Goal: Task Accomplishment & Management: Manage account settings

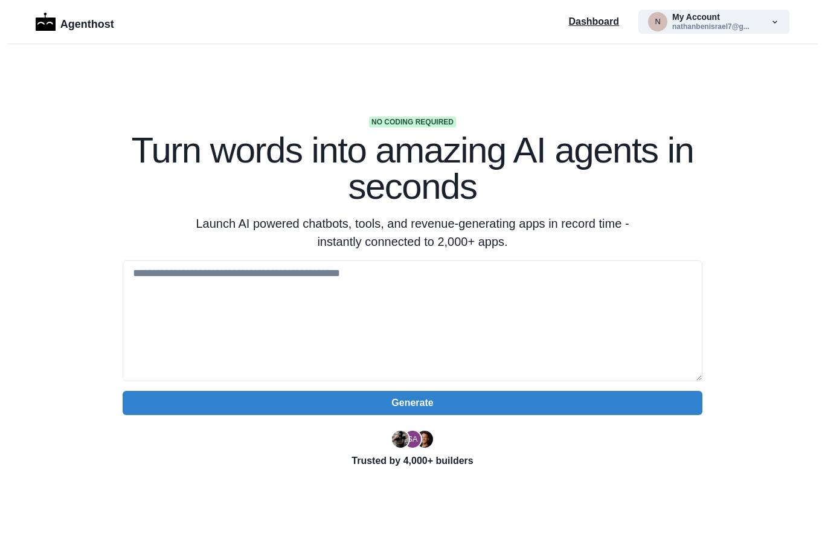
click at [596, 25] on p "Dashboard" at bounding box center [593, 21] width 51 height 14
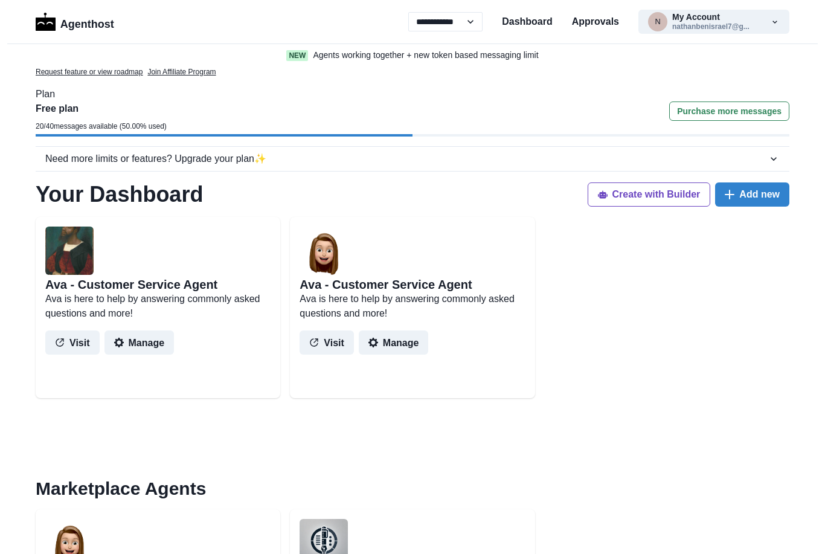
click at [135, 71] on p "Request feature or view roadmap" at bounding box center [89, 71] width 107 height 11
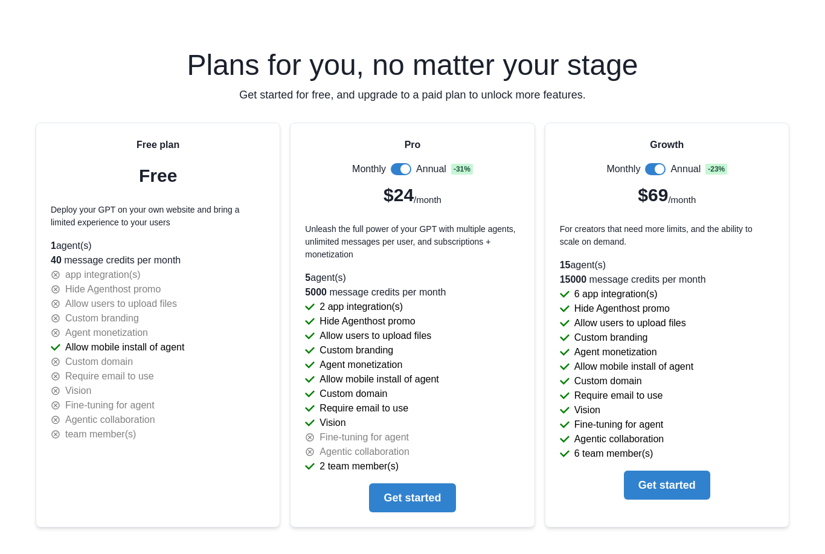
scroll to position [2532, 0]
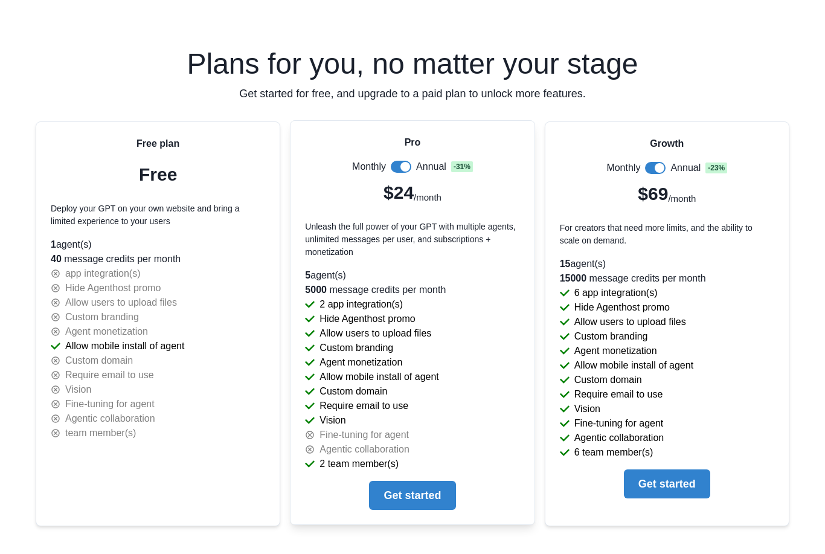
click at [396, 166] on span at bounding box center [401, 167] width 21 height 12
click at [409, 167] on span at bounding box center [401, 167] width 21 height 12
click at [391, 164] on span at bounding box center [401, 167] width 21 height 12
click at [429, 499] on button "Get started" at bounding box center [412, 495] width 86 height 29
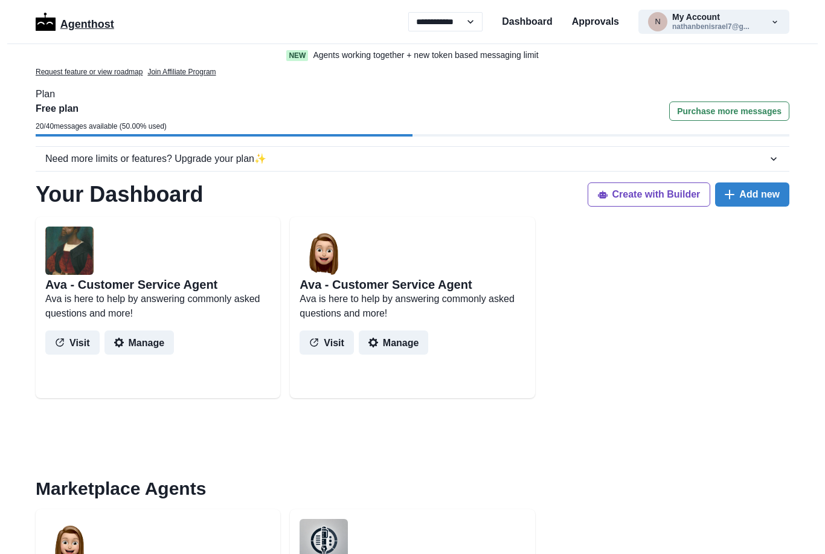
click at [89, 27] on p "Agenthost" at bounding box center [87, 21] width 54 height 21
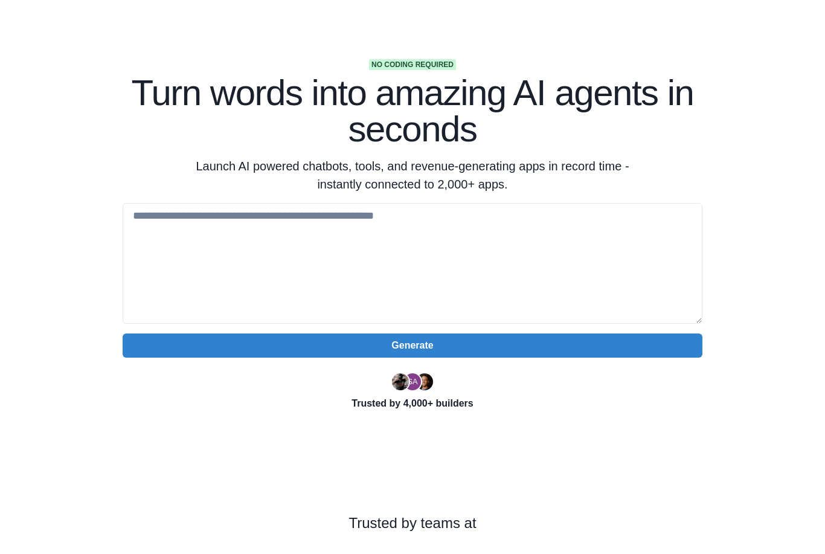
scroll to position [57, 0]
click at [178, 232] on textarea at bounding box center [413, 263] width 580 height 121
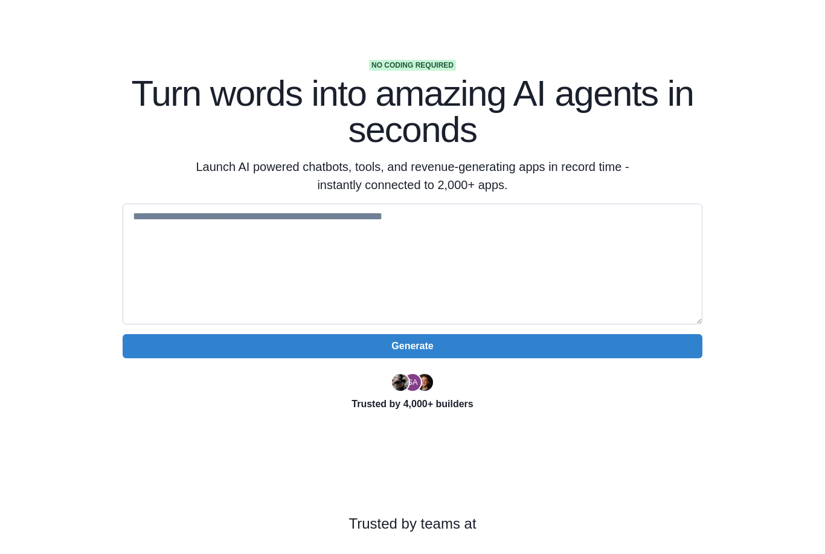
click at [156, 220] on textarea at bounding box center [413, 263] width 580 height 121
paste textarea "**********"
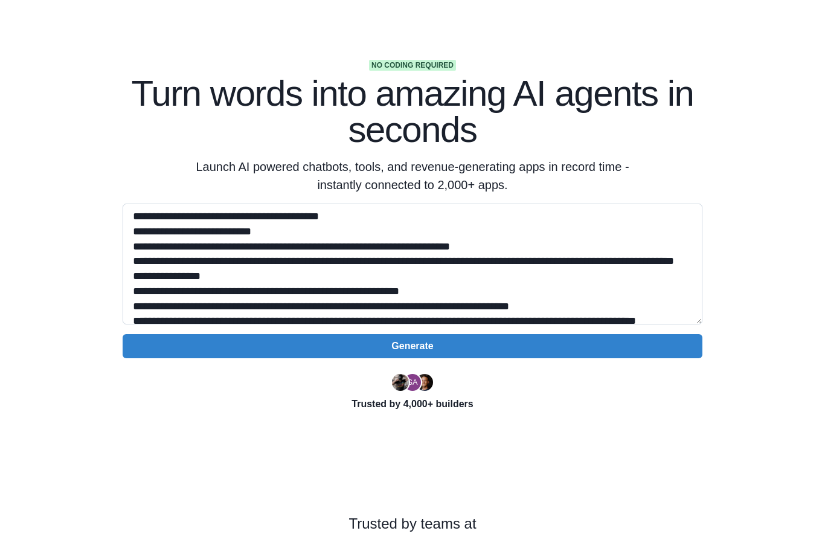
scroll to position [339, 0]
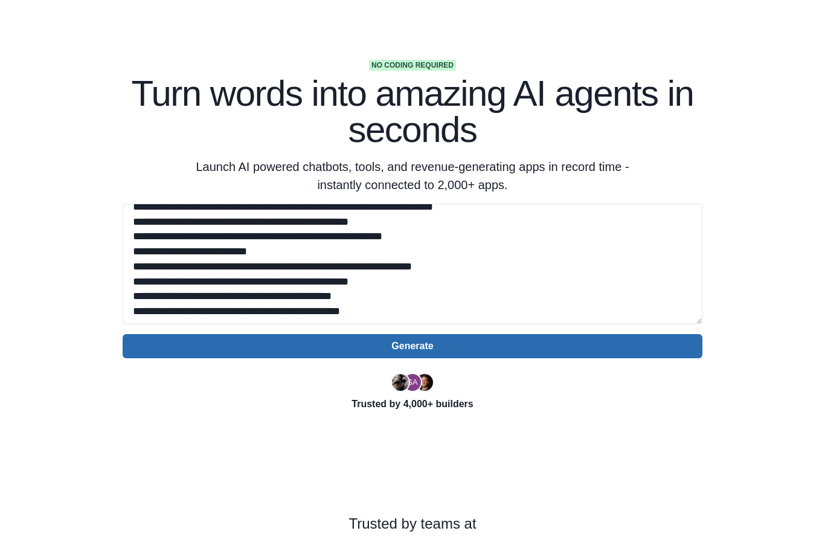
type textarea "**********"
click at [467, 348] on button "Generate" at bounding box center [413, 346] width 580 height 24
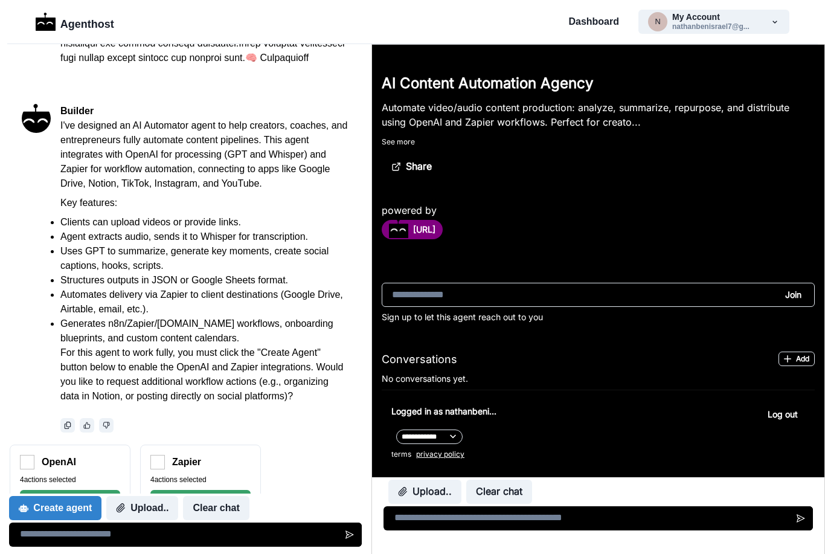
scroll to position [294, 0]
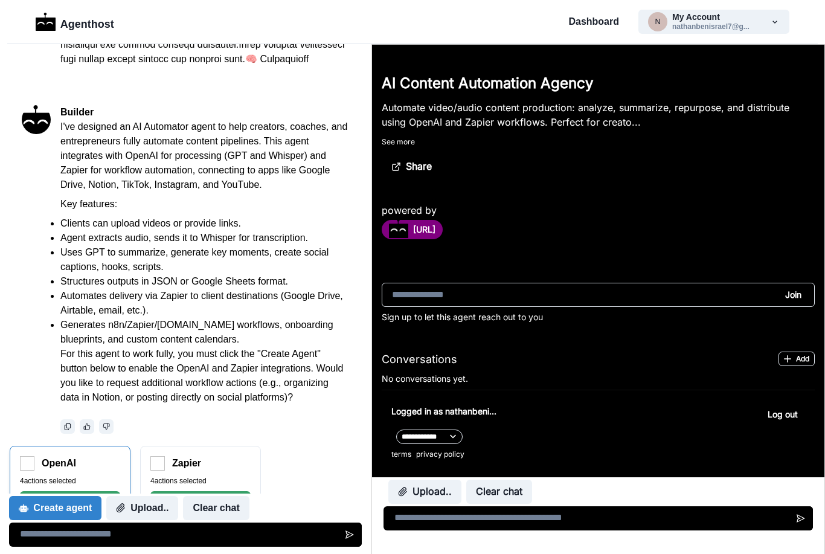
click at [98, 479] on p "4 actions selected" at bounding box center [70, 480] width 100 height 11
click at [92, 489] on div "4 actions selected Connect" at bounding box center [70, 490] width 100 height 30
click at [29, 461] on img at bounding box center [27, 463] width 14 height 14
click at [28, 464] on img at bounding box center [27, 463] width 14 height 14
click at [306, 493] on div "Create agent Upload.. Clear chat" at bounding box center [185, 519] width 353 height 53
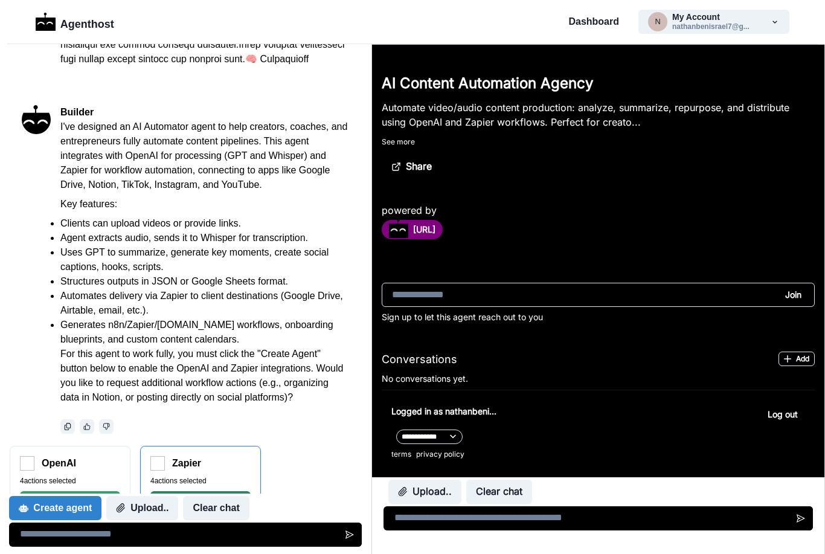
click at [246, 493] on button "Connect" at bounding box center [200, 498] width 100 height 14
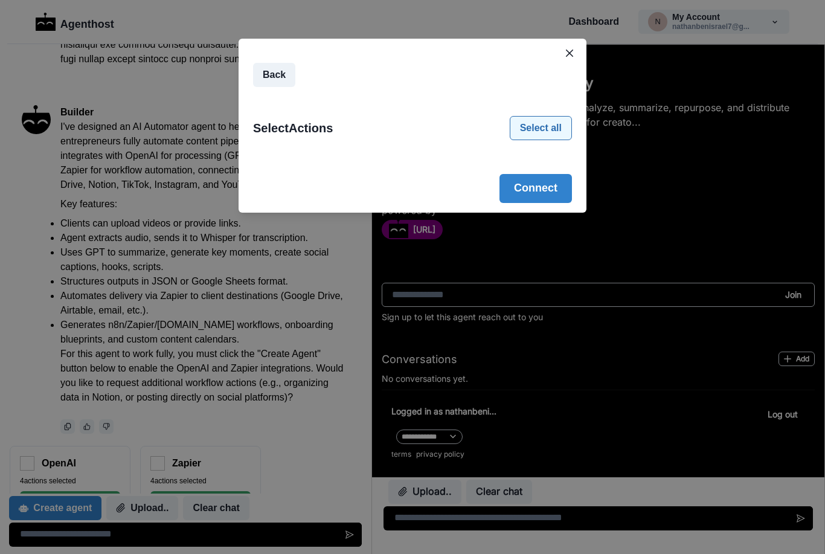
click at [549, 120] on button "Select all" at bounding box center [540, 128] width 62 height 24
click at [540, 191] on button "Connect" at bounding box center [535, 188] width 72 height 29
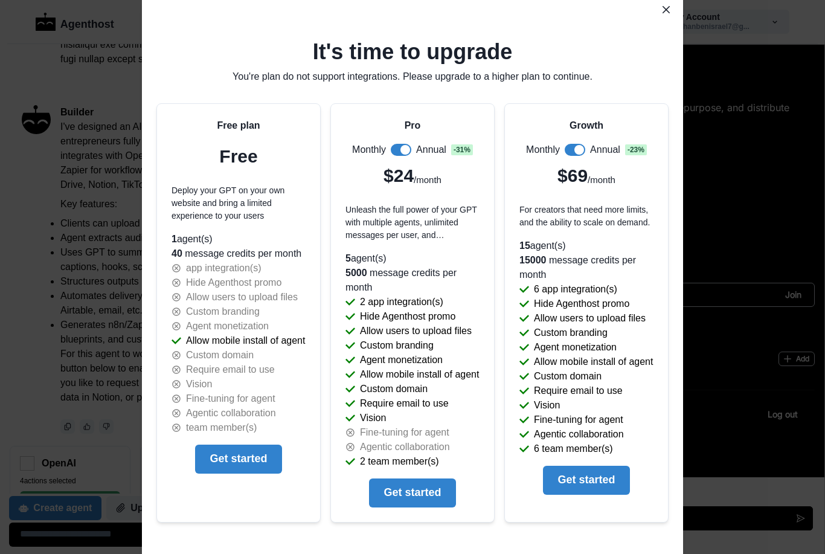
scroll to position [0, 0]
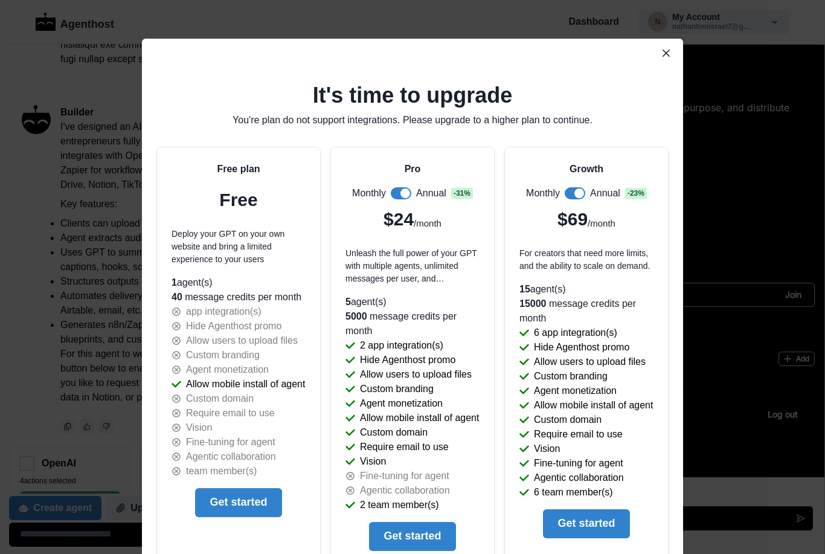
click at [668, 54] on icon "Close" at bounding box center [665, 53] width 7 height 7
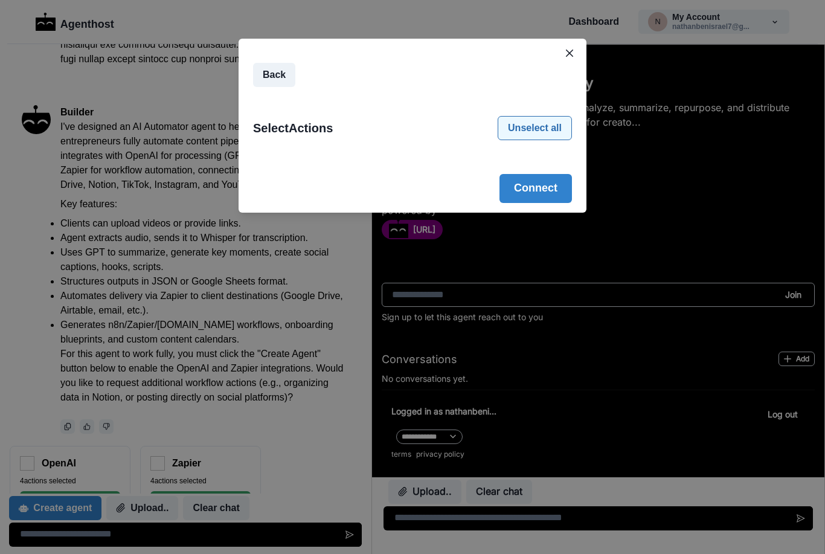
click at [551, 123] on button "Unselect all" at bounding box center [534, 128] width 74 height 24
click at [284, 75] on button "Back" at bounding box center [274, 75] width 42 height 24
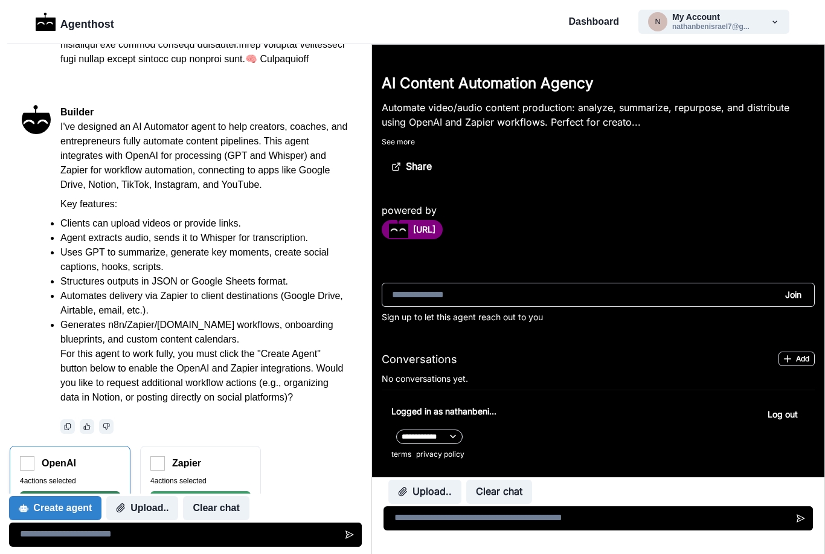
click at [95, 493] on button "Connect" at bounding box center [70, 498] width 100 height 14
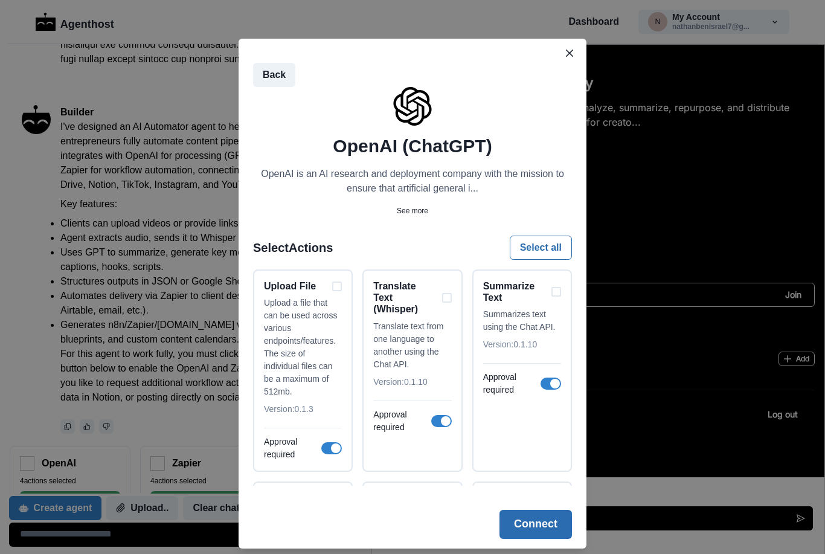
click at [547, 524] on button "Connect" at bounding box center [535, 523] width 72 height 29
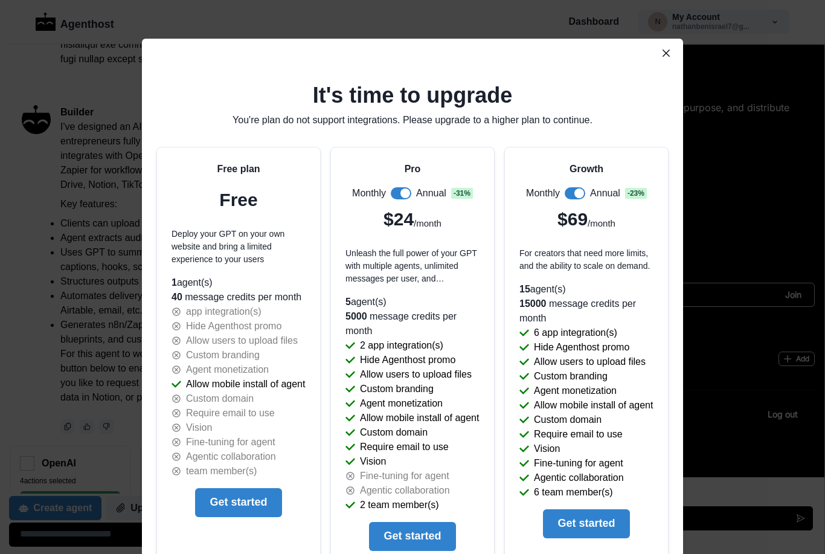
click at [666, 58] on button "Close" at bounding box center [665, 52] width 19 height 19
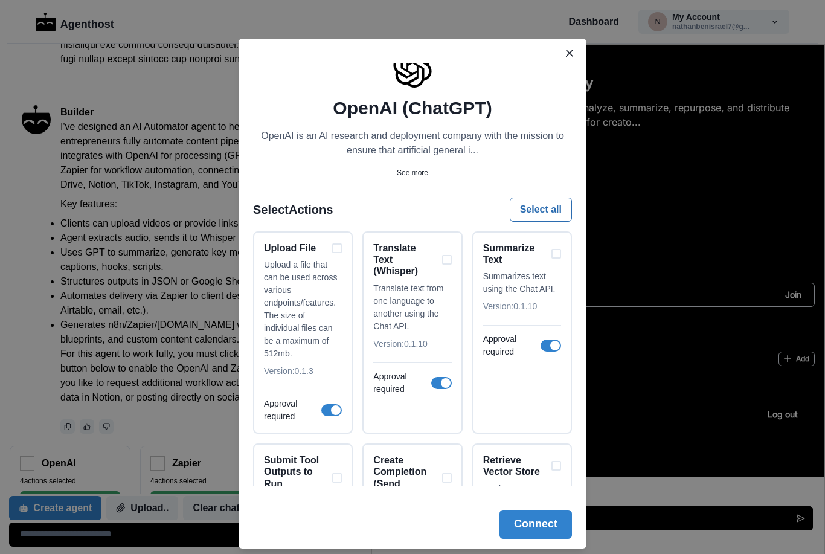
scroll to position [48, 0]
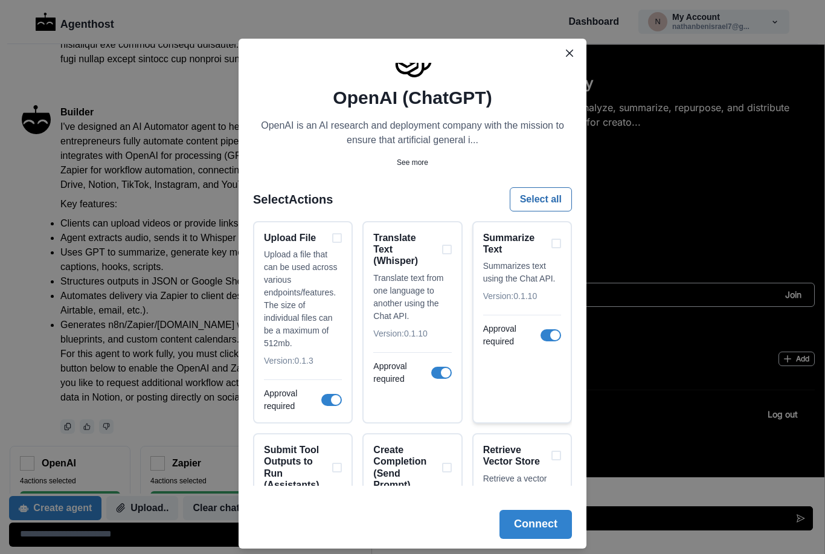
click at [546, 335] on span at bounding box center [550, 335] width 21 height 12
click at [324, 404] on span at bounding box center [331, 400] width 21 height 12
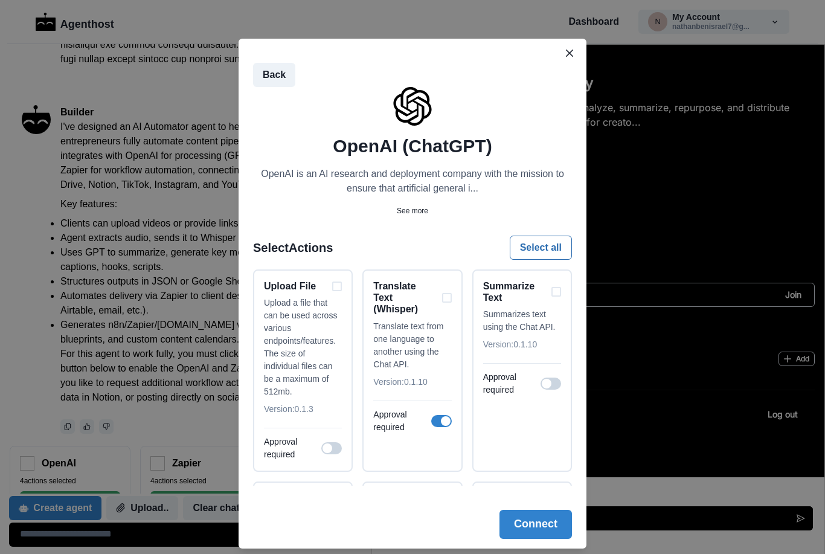
scroll to position [0, 0]
click at [448, 295] on div "Translate Text (Whisper)" at bounding box center [412, 297] width 78 height 35
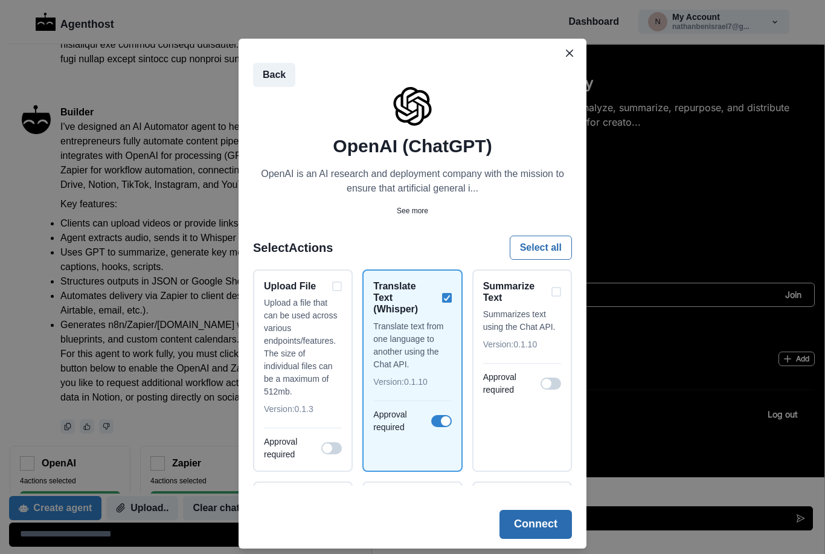
click at [537, 526] on button "Connect" at bounding box center [535, 523] width 72 height 29
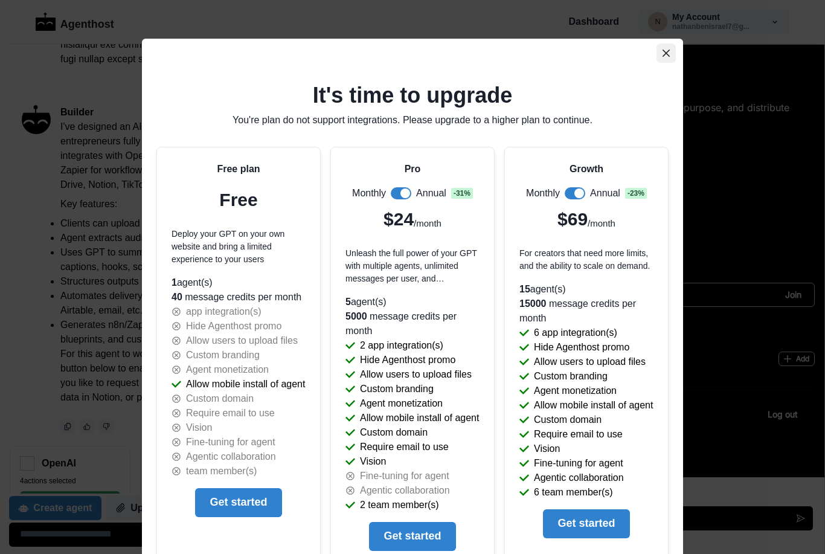
click at [666, 57] on button "Close" at bounding box center [665, 52] width 19 height 19
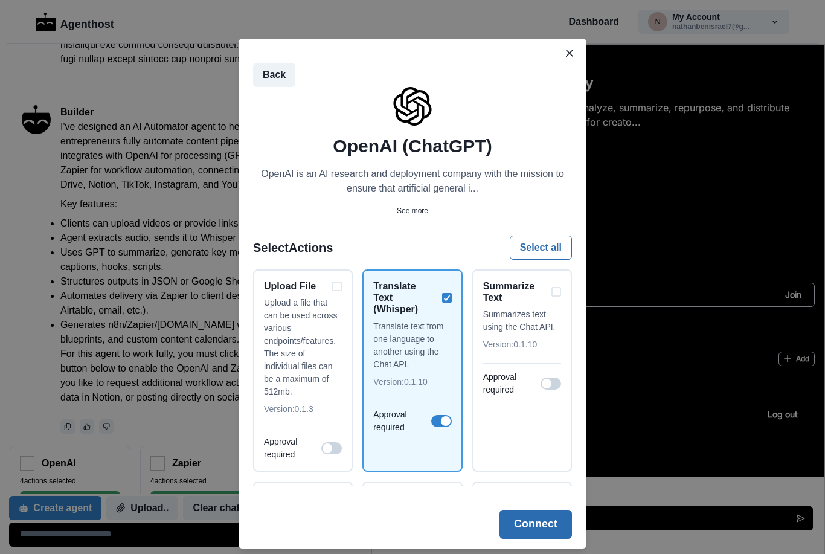
click at [538, 524] on button "Connect" at bounding box center [535, 523] width 72 height 29
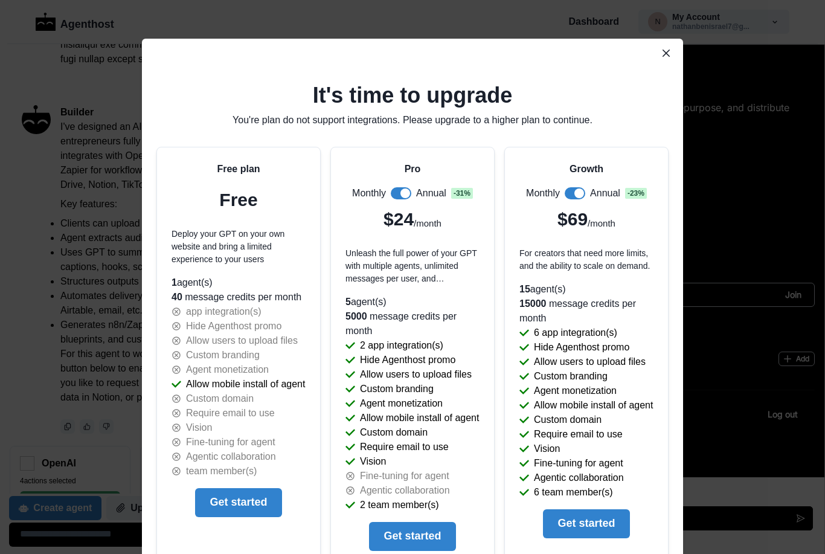
click at [666, 54] on icon "Close" at bounding box center [665, 53] width 7 height 7
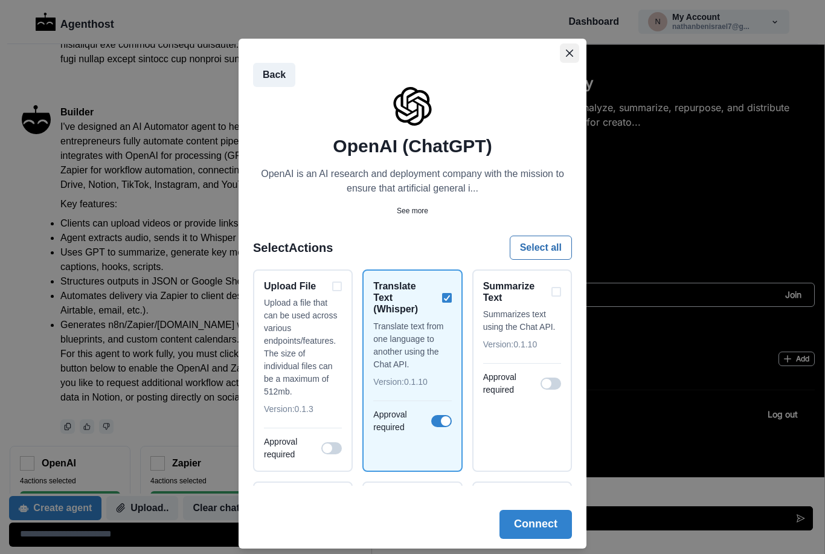
click at [569, 53] on icon "Close" at bounding box center [569, 53] width 7 height 7
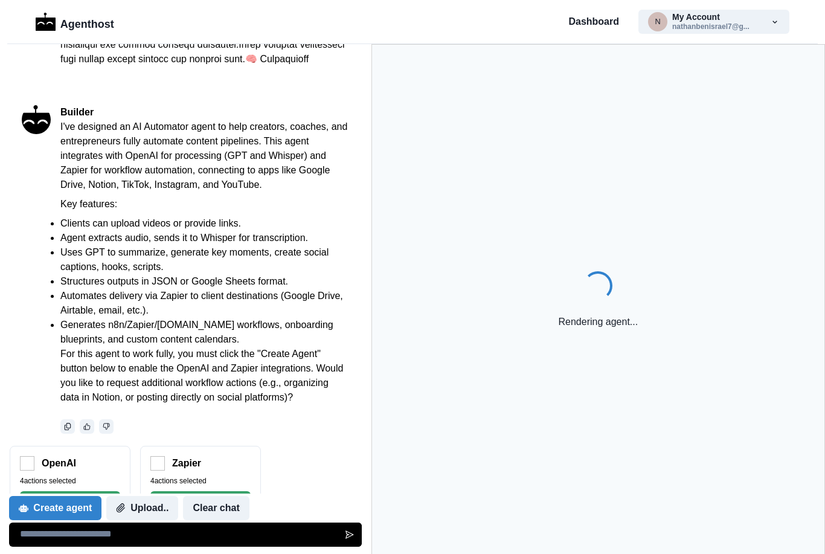
scroll to position [91, 0]
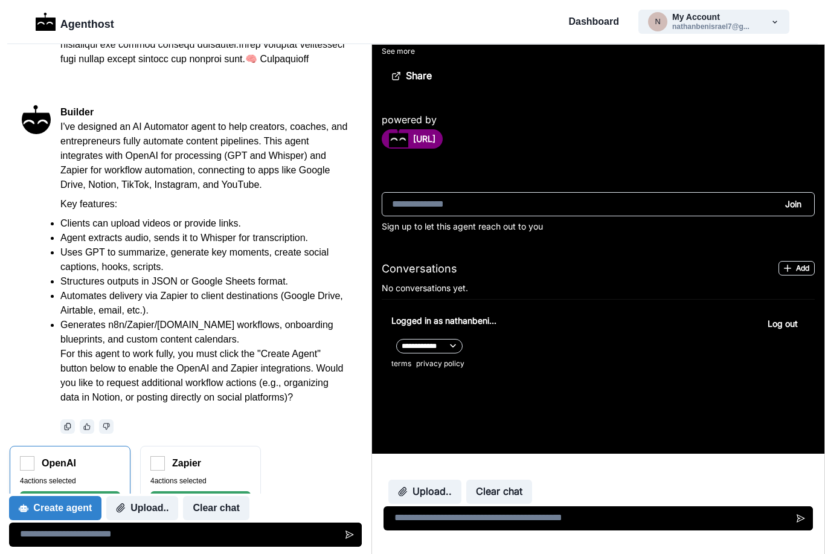
click at [107, 490] on div "4 actions selected Connect" at bounding box center [70, 490] width 100 height 30
click at [94, 493] on div "Create agent Upload.. Clear chat" at bounding box center [185, 519] width 353 height 53
click at [94, 494] on div "Create agent Upload.. Clear chat" at bounding box center [185, 519] width 353 height 53
click at [41, 493] on button "Connect" at bounding box center [70, 498] width 100 height 14
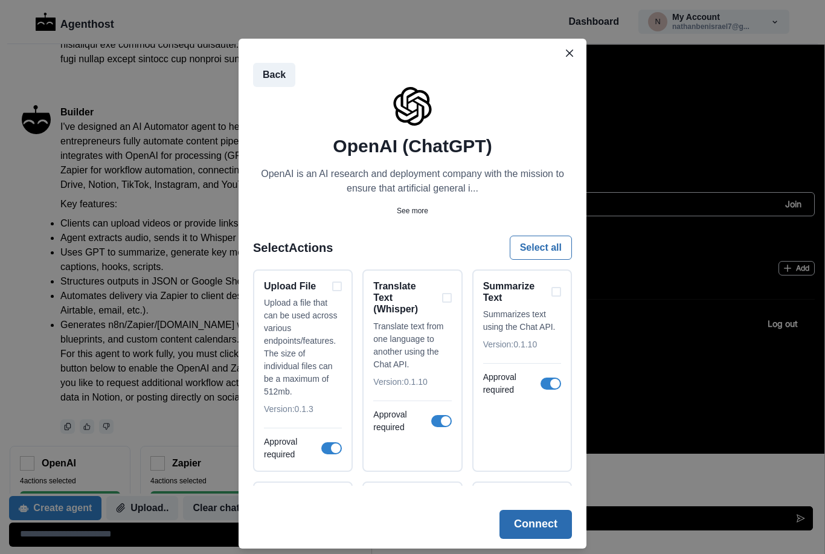
click at [535, 523] on button "Connect" at bounding box center [535, 523] width 72 height 29
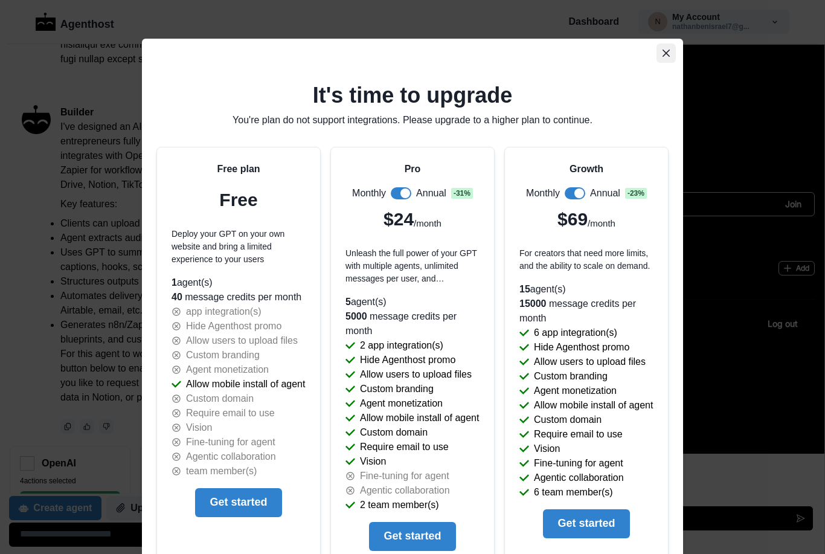
click at [665, 54] on icon "Close" at bounding box center [665, 53] width 7 height 7
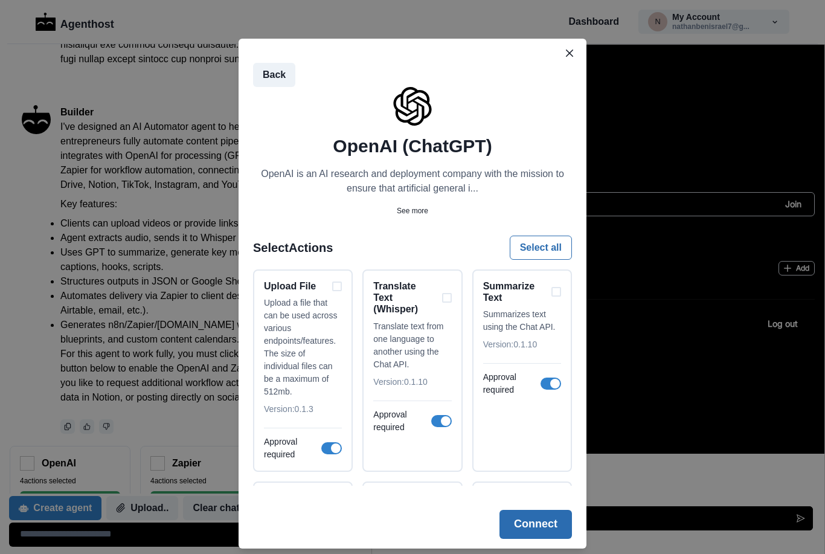
click at [545, 525] on button "Connect" at bounding box center [535, 523] width 72 height 29
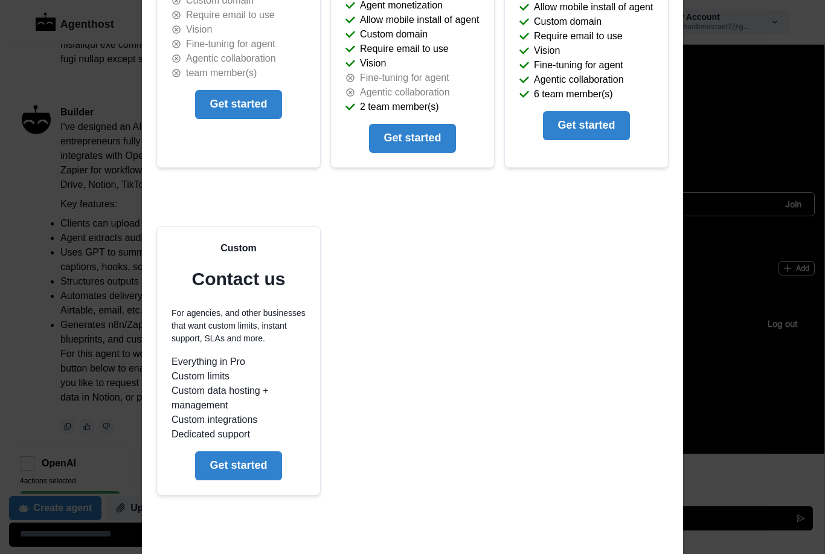
scroll to position [460, 0]
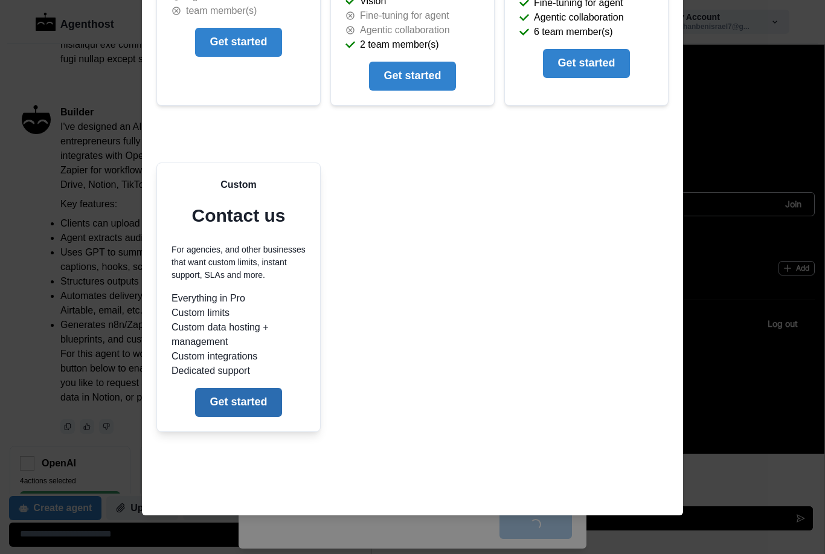
click at [249, 409] on button "Get started" at bounding box center [238, 402] width 86 height 29
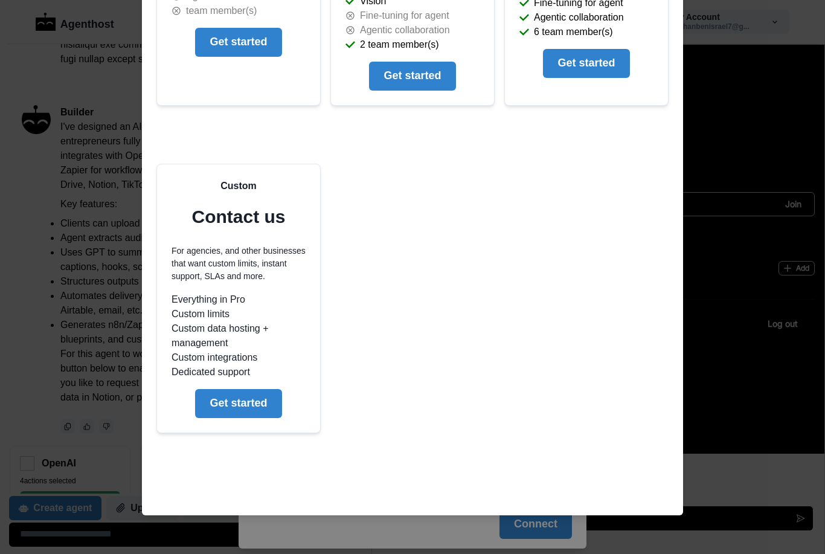
scroll to position [0, 0]
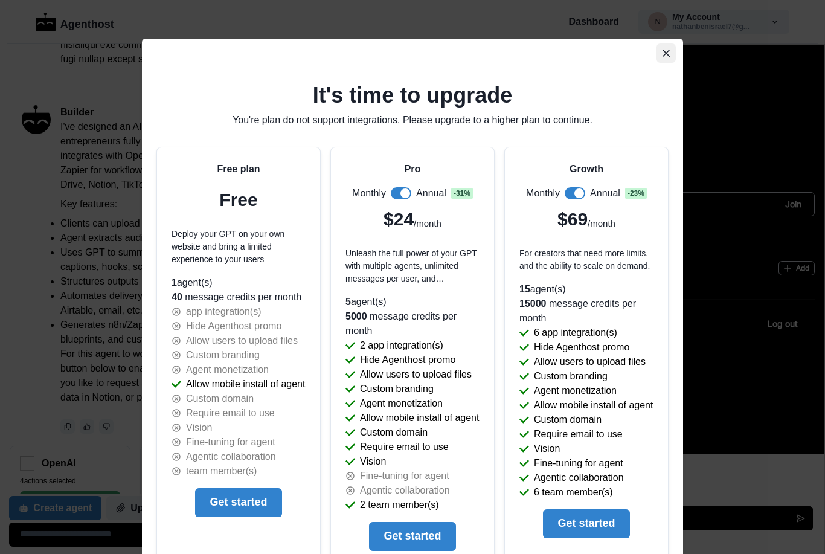
click at [666, 54] on icon "Close" at bounding box center [665, 53] width 7 height 7
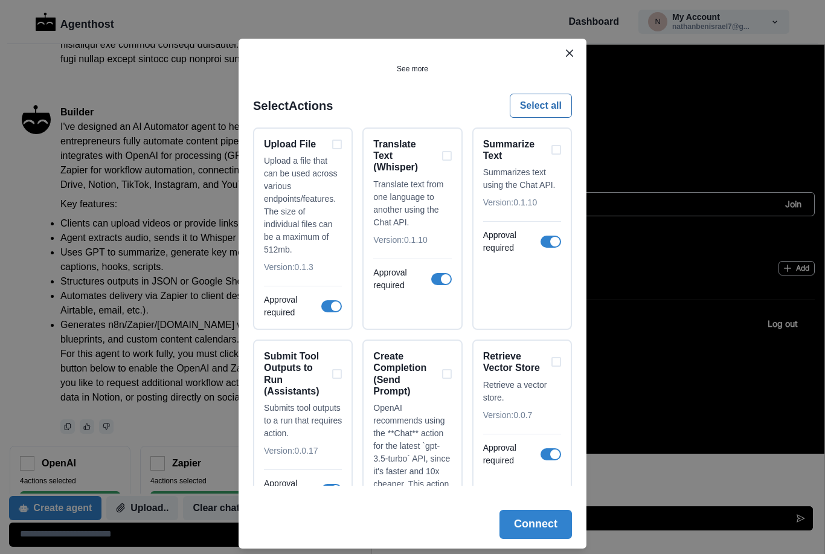
scroll to position [155, 0]
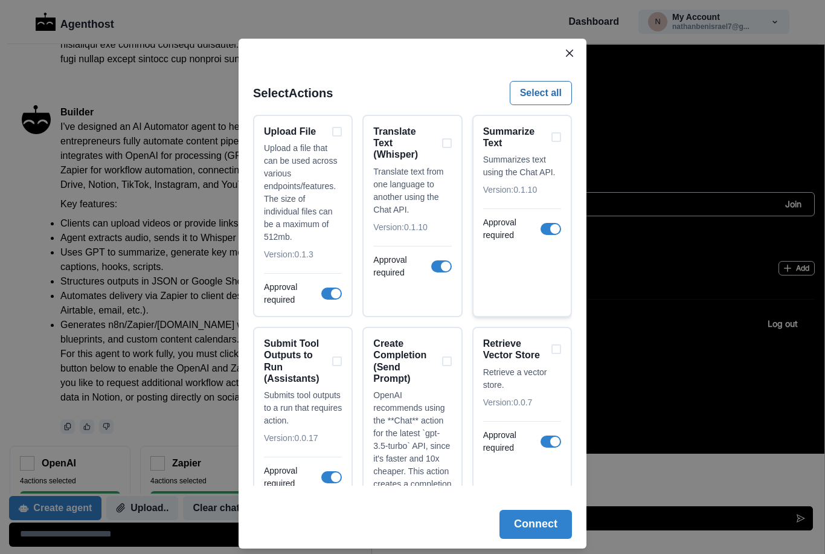
click at [550, 229] on span at bounding box center [555, 229] width 10 height 10
click at [438, 263] on span at bounding box center [441, 266] width 21 height 12
click at [447, 142] on div "Translate Text (Whisper)" at bounding box center [412, 143] width 78 height 35
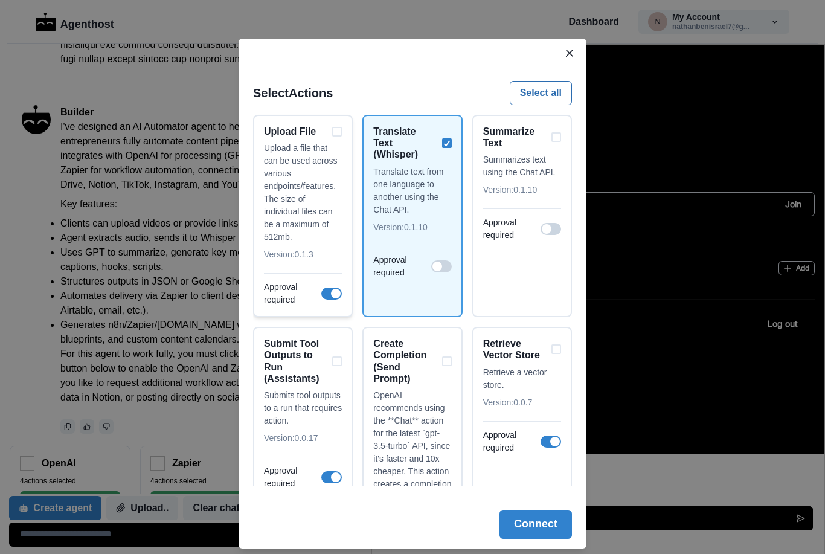
click at [330, 295] on span at bounding box center [331, 293] width 21 height 12
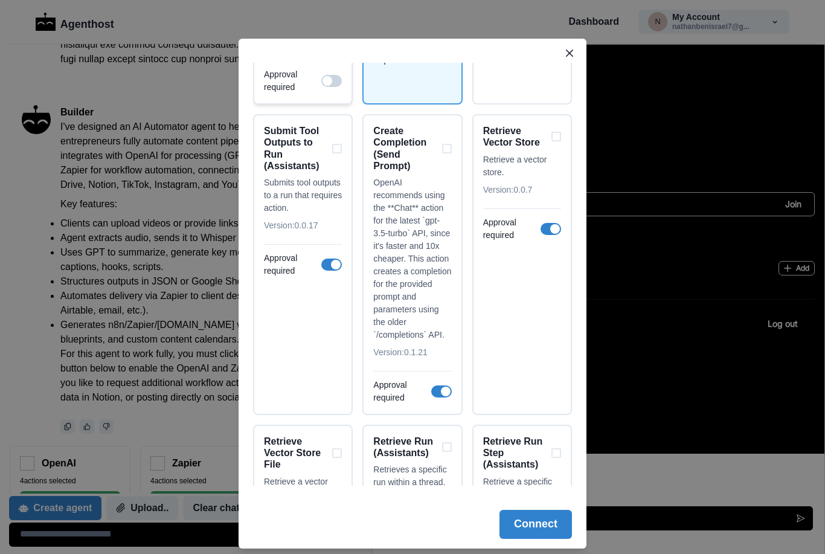
scroll to position [368, 0]
click at [445, 149] on div "Create Completion (Send Prompt)" at bounding box center [412, 147] width 78 height 46
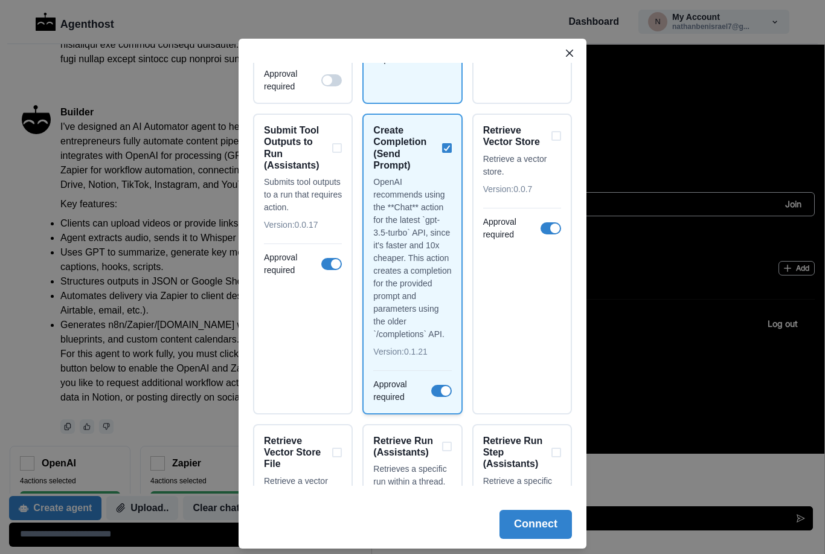
click at [435, 392] on span at bounding box center [441, 391] width 21 height 12
click at [330, 264] on span at bounding box center [331, 264] width 21 height 12
click at [547, 228] on span at bounding box center [550, 228] width 21 height 12
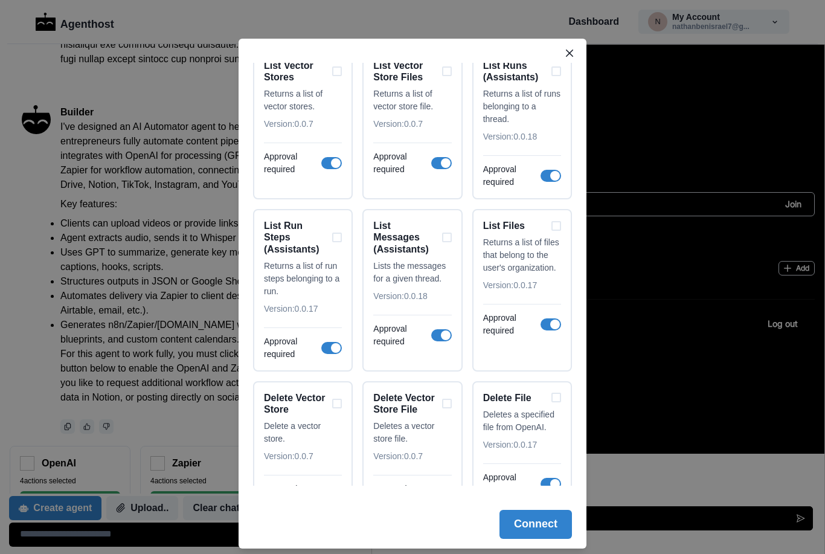
scroll to position [1071, 0]
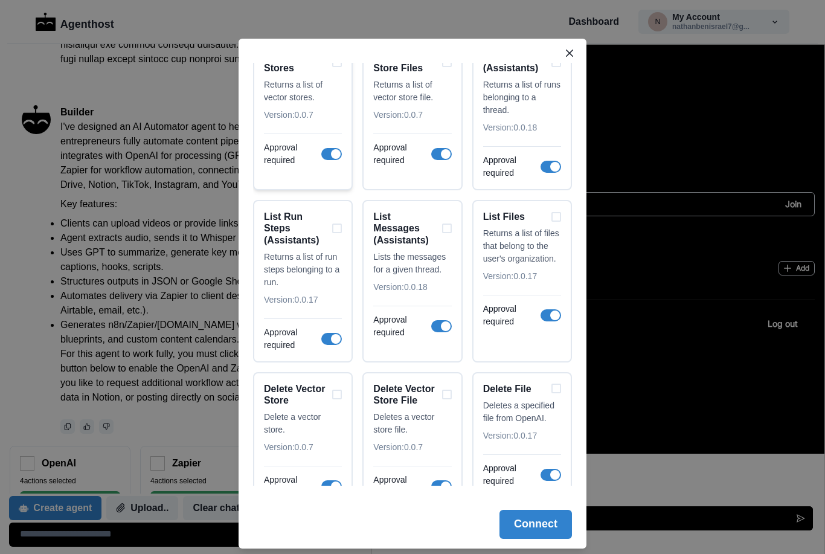
click at [328, 157] on span at bounding box center [331, 154] width 21 height 12
click at [440, 156] on span at bounding box center [441, 154] width 21 height 12
click at [549, 168] on span at bounding box center [550, 167] width 21 height 12
click at [547, 316] on span at bounding box center [550, 315] width 21 height 12
click at [440, 327] on span at bounding box center [441, 326] width 21 height 12
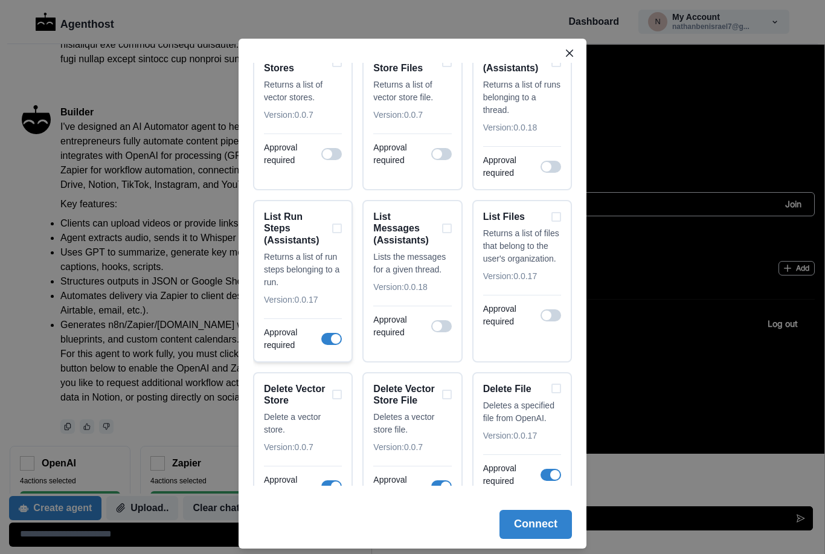
click at [330, 336] on span at bounding box center [331, 339] width 21 height 12
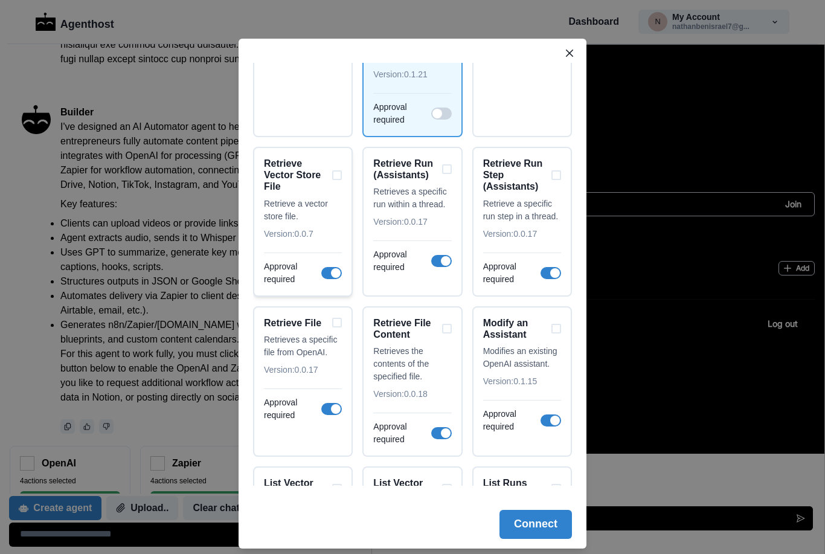
scroll to position [645, 0]
click at [330, 270] on span at bounding box center [331, 272] width 21 height 12
click at [331, 407] on span at bounding box center [331, 408] width 21 height 12
click at [440, 433] on span at bounding box center [441, 432] width 21 height 12
click at [439, 261] on span at bounding box center [441, 260] width 21 height 12
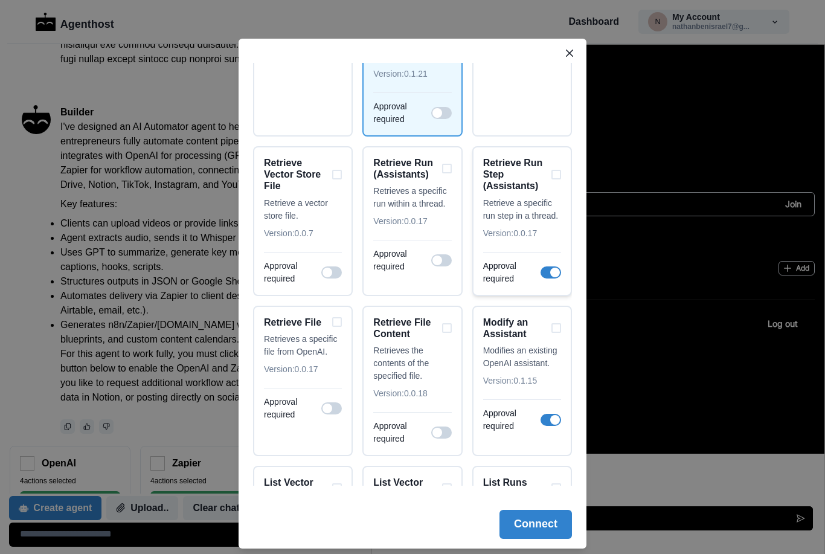
click at [547, 269] on span at bounding box center [550, 272] width 21 height 12
click at [549, 420] on span at bounding box center [550, 420] width 21 height 12
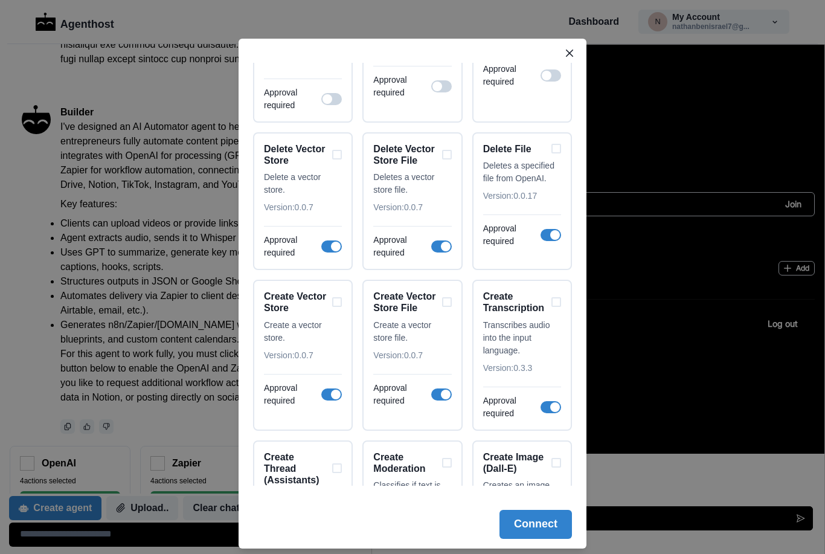
scroll to position [1322, 0]
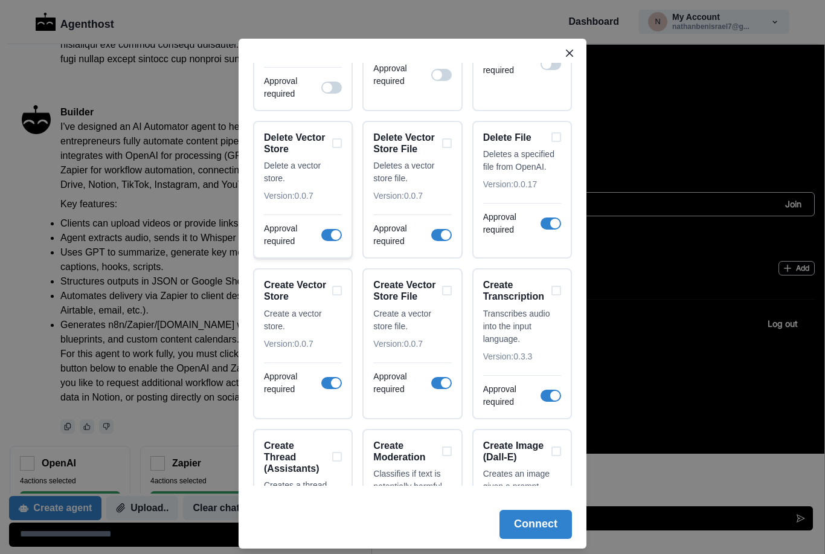
click at [326, 232] on span at bounding box center [331, 235] width 21 height 12
click at [439, 236] on span at bounding box center [441, 235] width 21 height 12
click at [546, 224] on span at bounding box center [550, 223] width 21 height 12
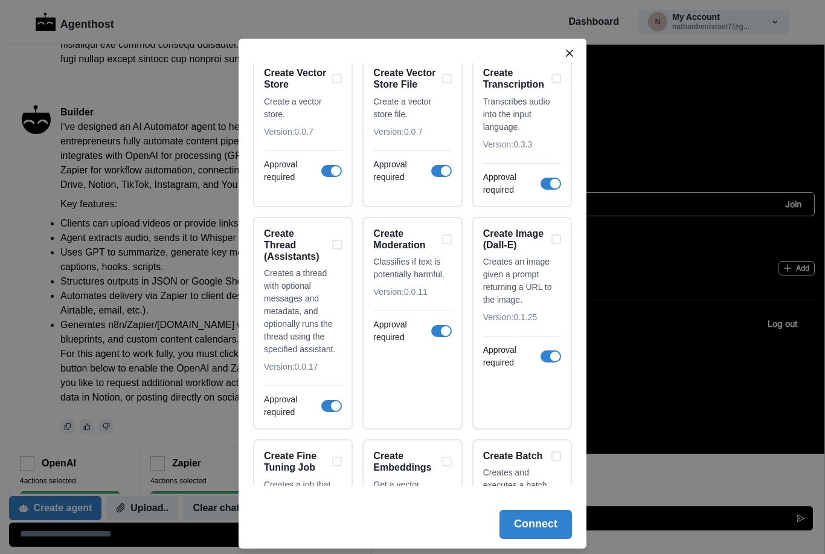
scroll to position [1543, 0]
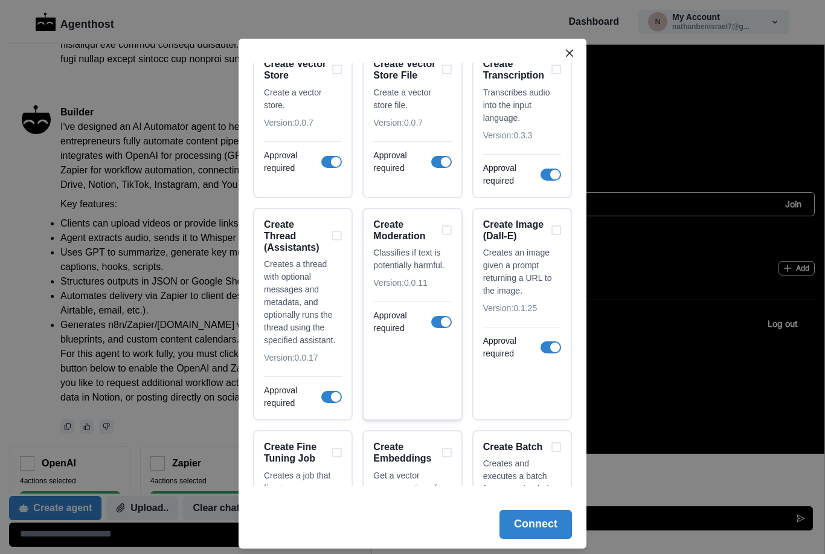
click at [439, 319] on span at bounding box center [441, 322] width 21 height 12
click at [446, 231] on div "Create Moderation" at bounding box center [412, 230] width 78 height 23
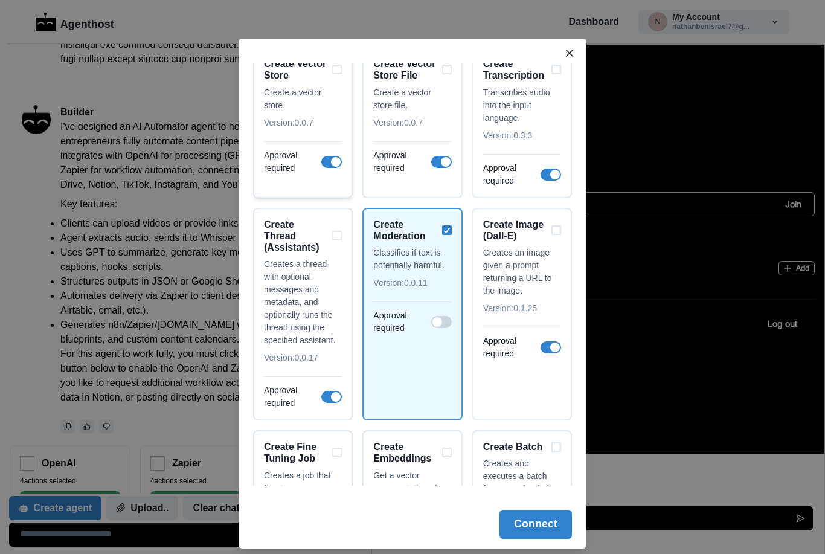
click at [329, 160] on span at bounding box center [331, 162] width 21 height 12
click at [435, 162] on span at bounding box center [441, 162] width 21 height 12
click at [540, 173] on span at bounding box center [550, 174] width 21 height 12
click at [546, 347] on span at bounding box center [550, 347] width 21 height 12
click at [331, 396] on span at bounding box center [336, 397] width 10 height 10
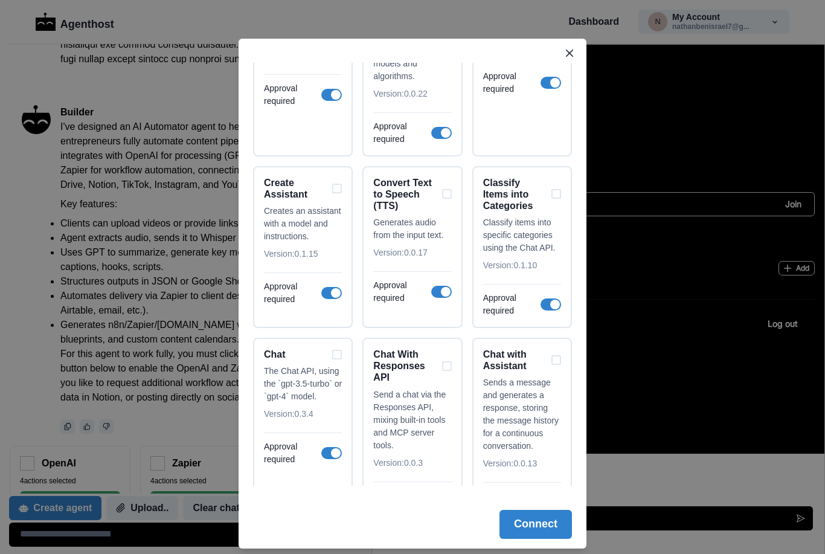
scroll to position [2005, 0]
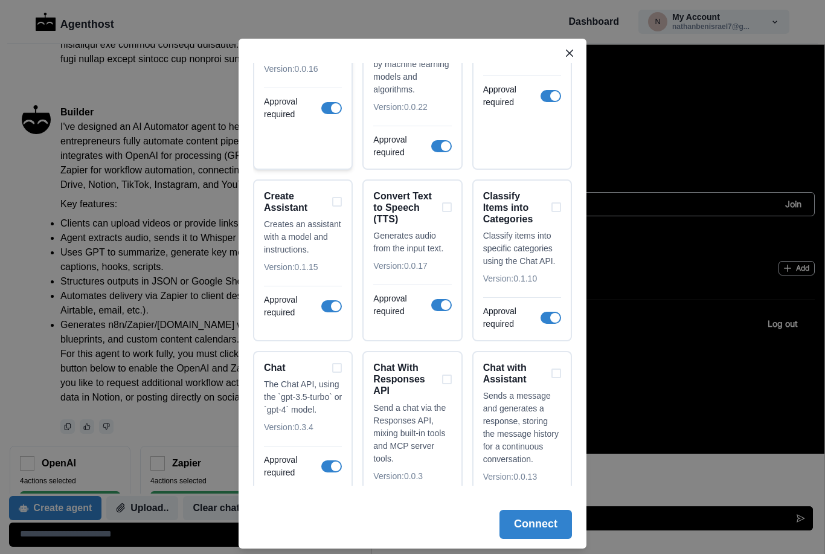
click at [329, 106] on span at bounding box center [331, 108] width 21 height 12
click at [438, 142] on span at bounding box center [441, 146] width 21 height 12
click at [556, 93] on span at bounding box center [555, 96] width 10 height 10
click at [547, 313] on span at bounding box center [550, 317] width 21 height 12
click at [438, 301] on span at bounding box center [441, 305] width 21 height 12
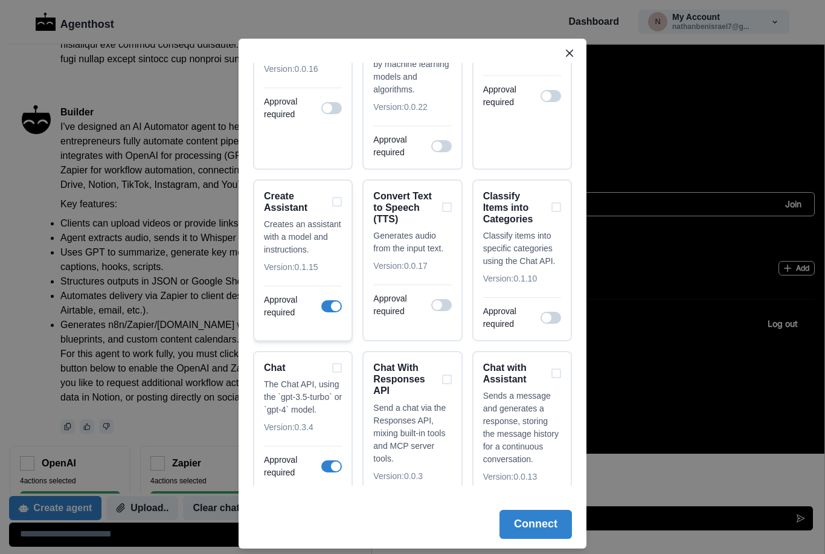
click at [331, 304] on span at bounding box center [331, 306] width 21 height 12
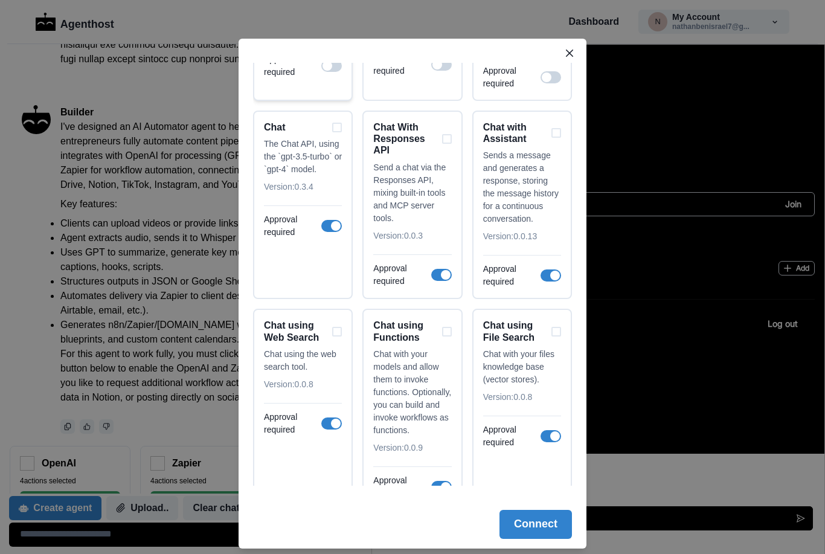
scroll to position [2283, 0]
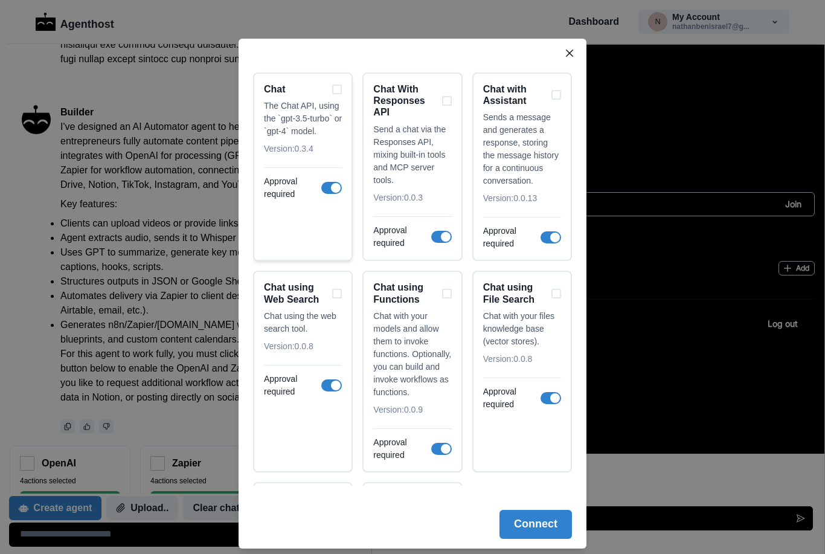
click at [323, 182] on span at bounding box center [331, 188] width 21 height 12
click at [331, 382] on span at bounding box center [331, 385] width 21 height 12
click at [442, 447] on span at bounding box center [446, 449] width 10 height 10
click at [547, 395] on span at bounding box center [550, 398] width 21 height 12
click at [547, 235] on span at bounding box center [550, 237] width 21 height 12
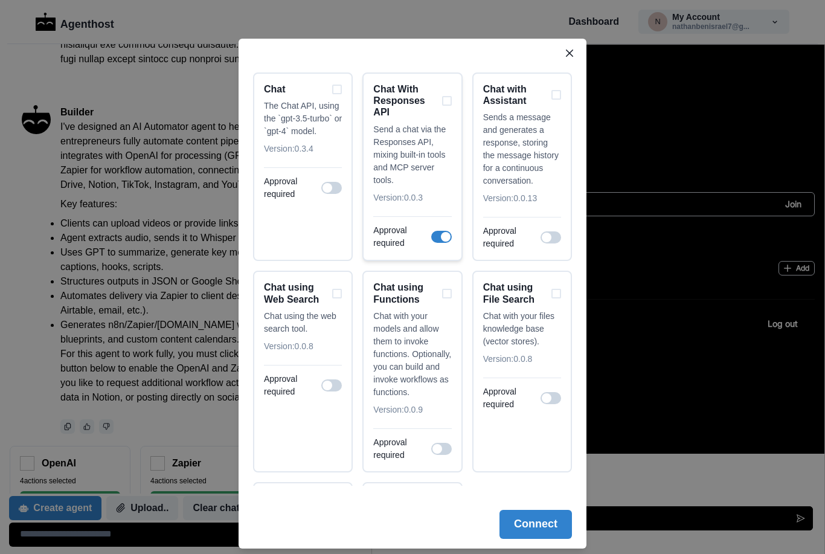
click at [438, 233] on span at bounding box center [441, 237] width 21 height 12
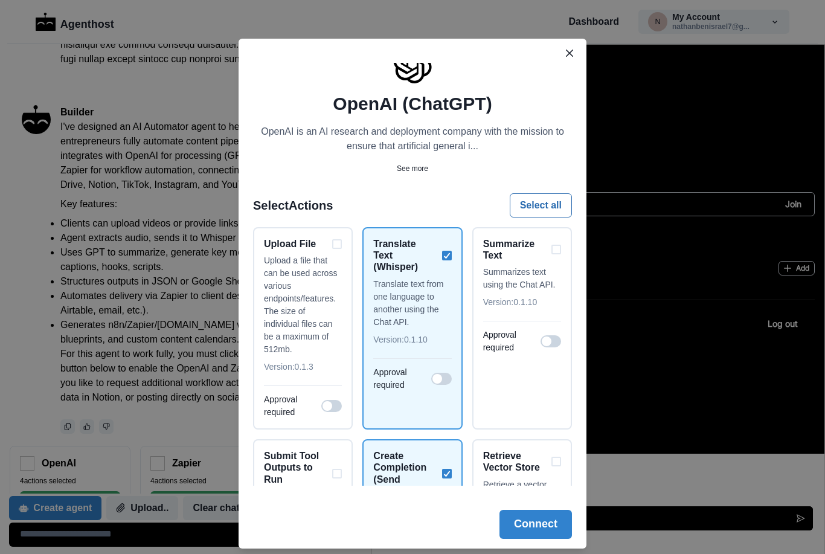
scroll to position [39, 0]
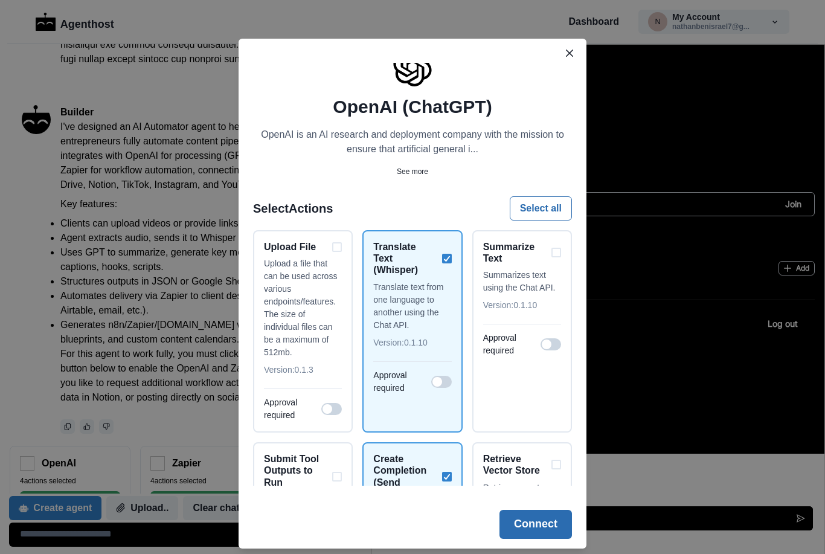
click at [558, 532] on button "Connect" at bounding box center [535, 523] width 72 height 29
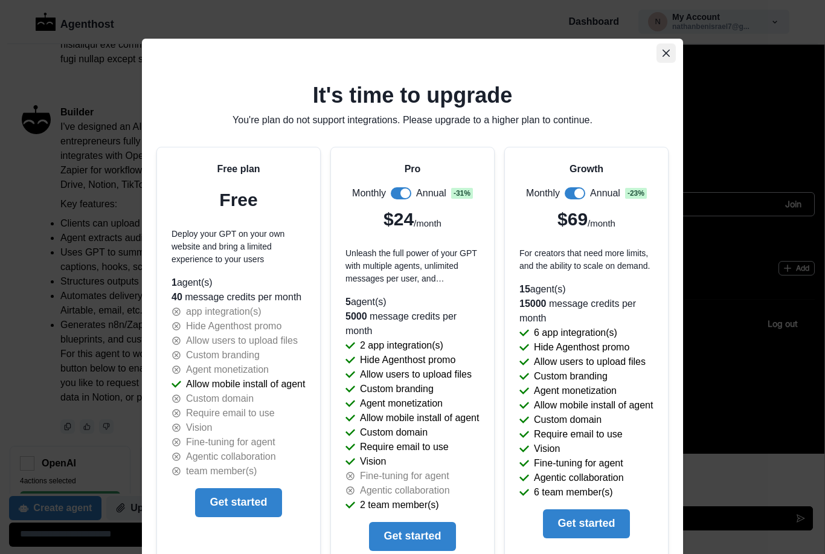
click at [668, 53] on icon "Close" at bounding box center [665, 53] width 7 height 7
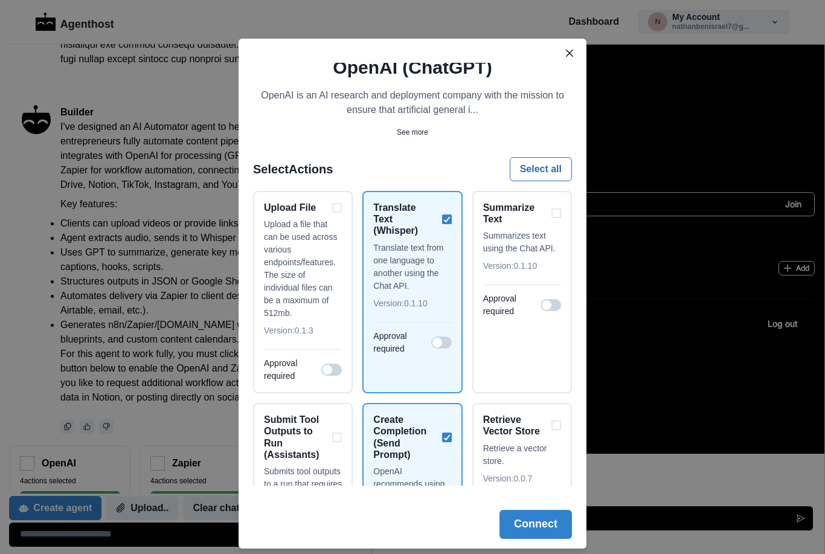
scroll to position [70, 0]
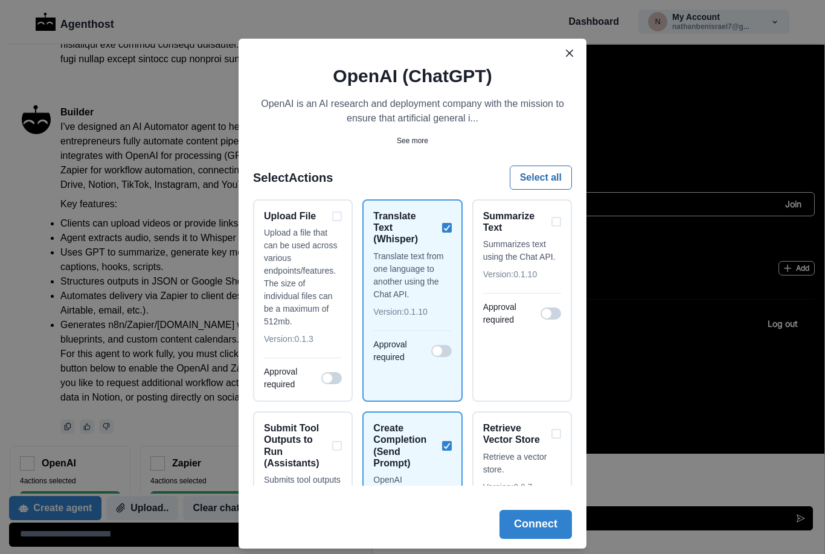
click at [413, 143] on p "See more" at bounding box center [412, 140] width 31 height 11
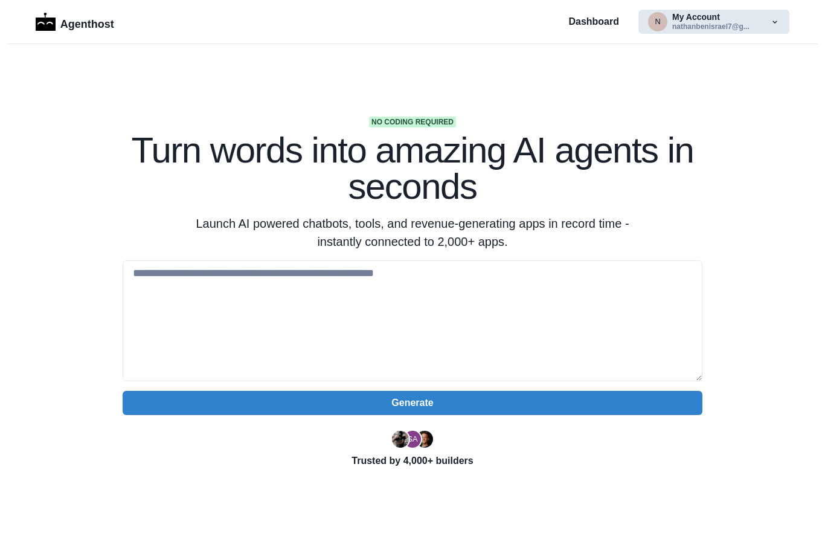
click at [720, 28] on button "n My Account nathanbenisrael7@g..." at bounding box center [713, 22] width 151 height 24
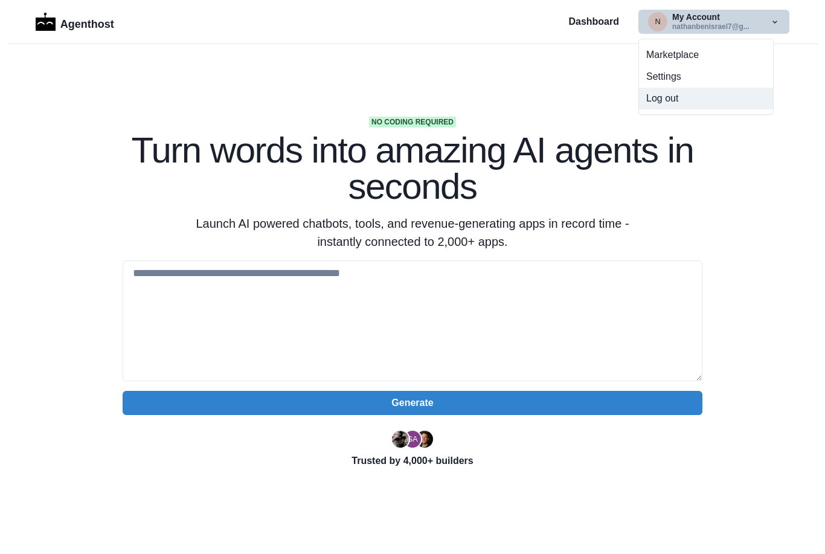
click at [671, 99] on button "Log out" at bounding box center [706, 99] width 134 height 22
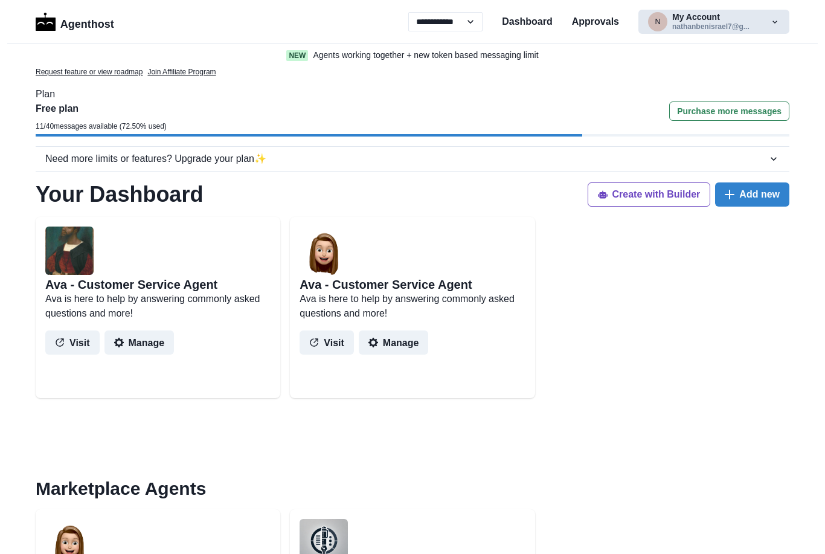
click at [721, 23] on button "n My Account nathanbenisrael7@g..." at bounding box center [713, 22] width 151 height 24
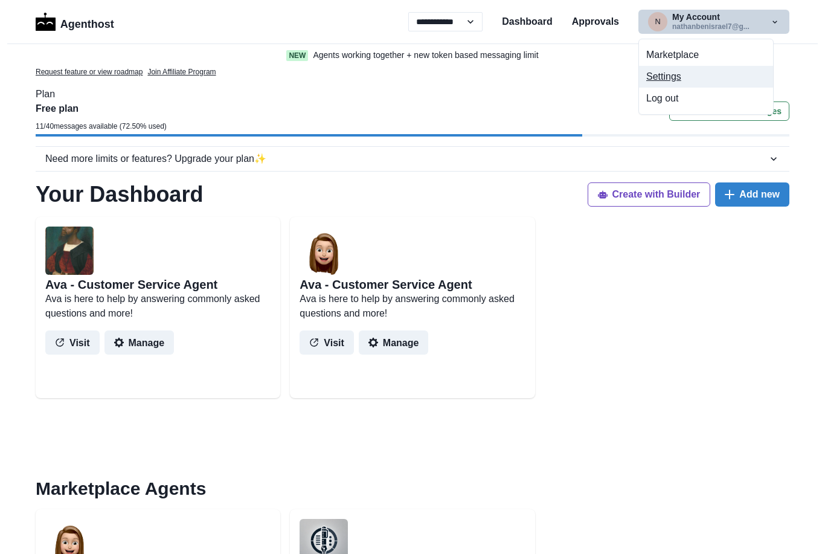
click at [675, 78] on button "Settings" at bounding box center [706, 77] width 134 height 22
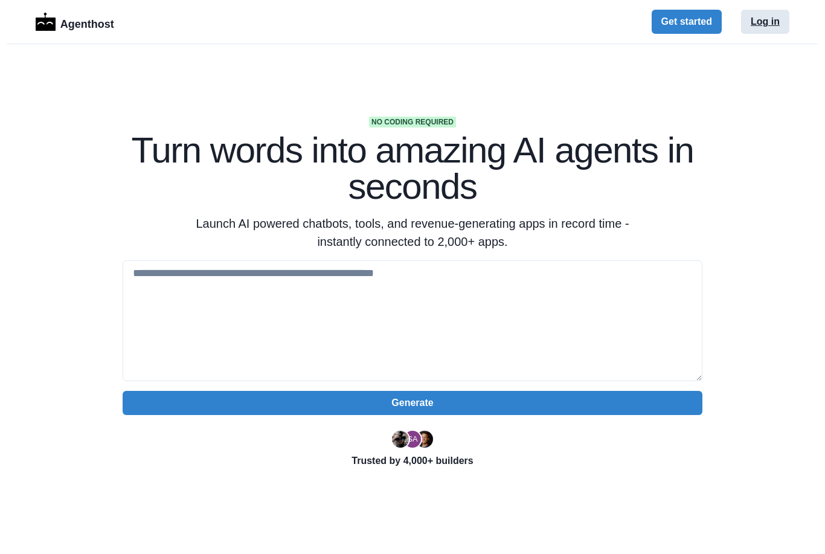
click at [768, 25] on button "Log in" at bounding box center [765, 22] width 48 height 24
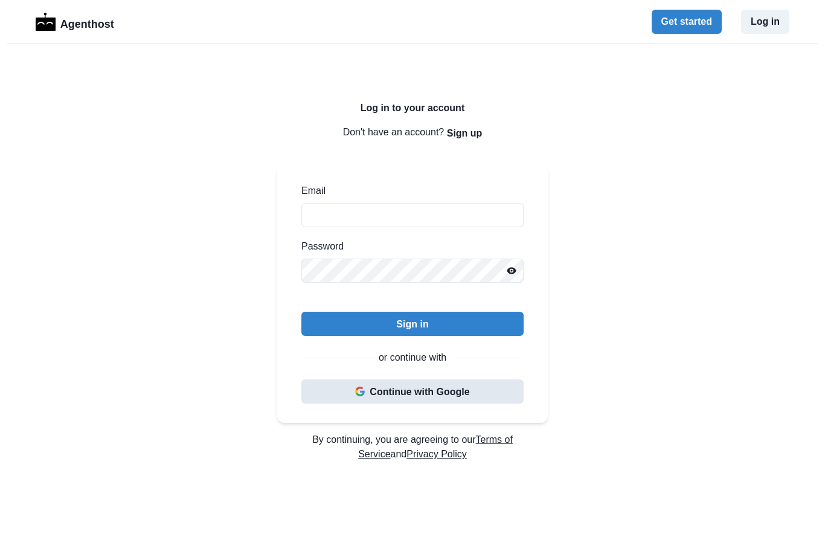
click at [444, 390] on button "Continue with Google" at bounding box center [412, 391] width 222 height 24
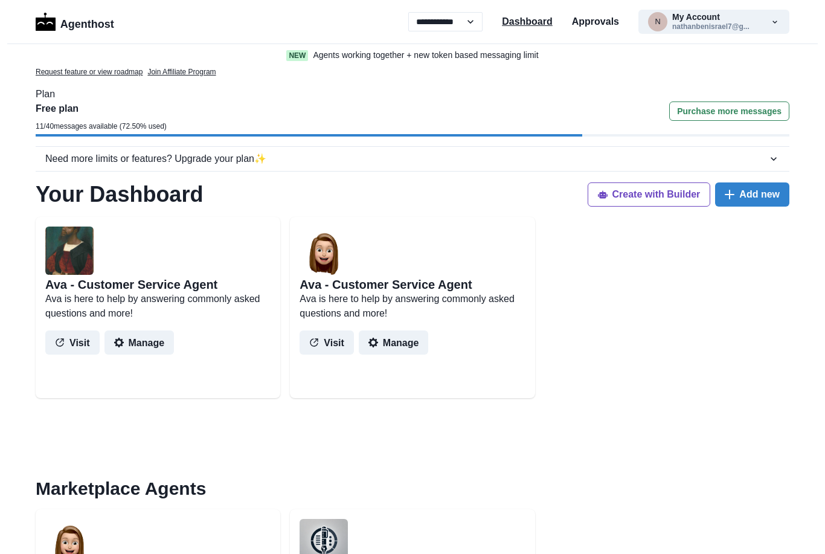
click at [536, 23] on p "Dashboard" at bounding box center [527, 21] width 51 height 14
click at [769, 27] on button "n My Account nathanbenisrael7@g..." at bounding box center [713, 22] width 151 height 24
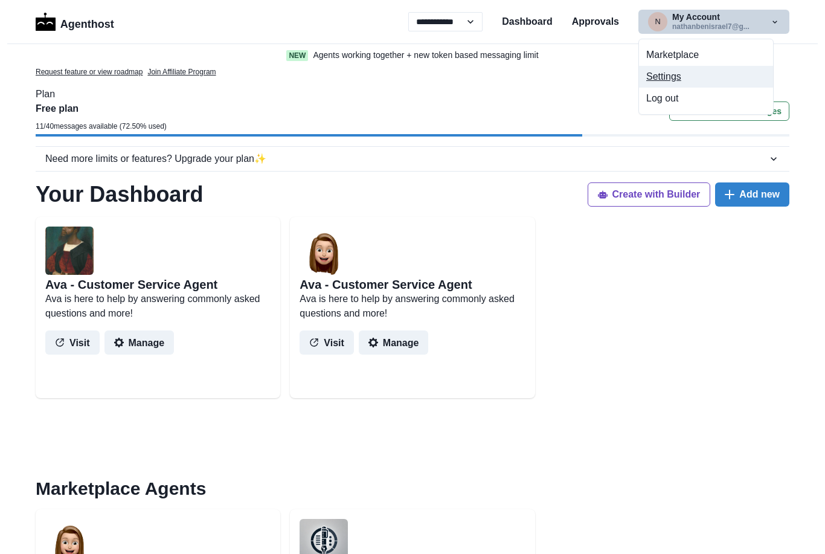
click at [672, 77] on button "Settings" at bounding box center [706, 77] width 134 height 22
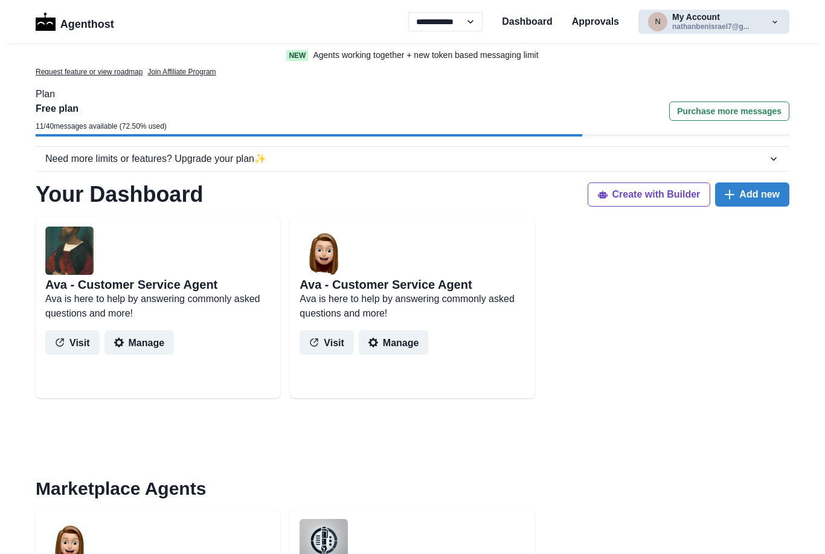
click at [729, 25] on button "n My Account nathanbenisrael7@g..." at bounding box center [713, 22] width 151 height 24
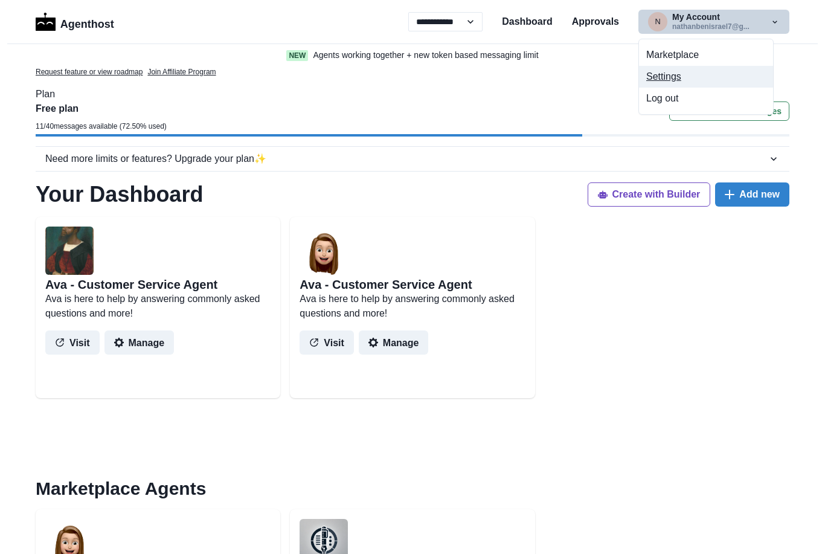
click at [674, 80] on button "Settings" at bounding box center [706, 77] width 134 height 22
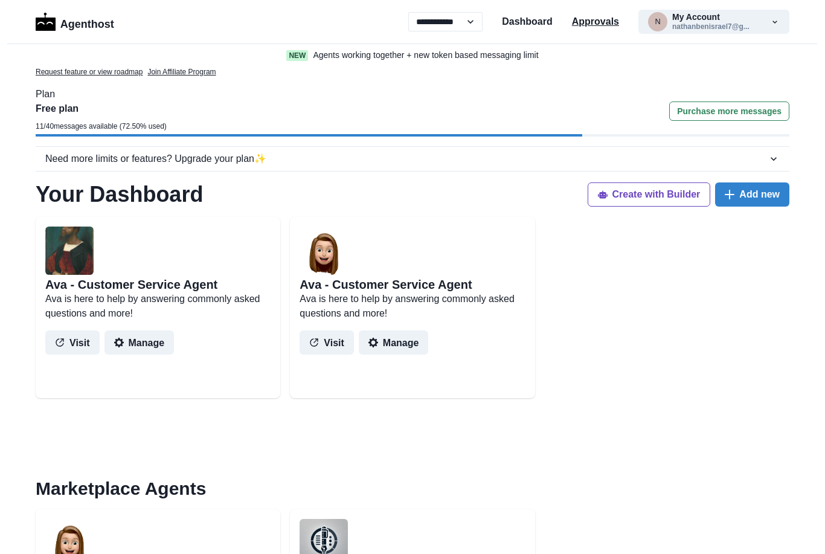
click at [598, 24] on p "Approvals" at bounding box center [595, 21] width 47 height 14
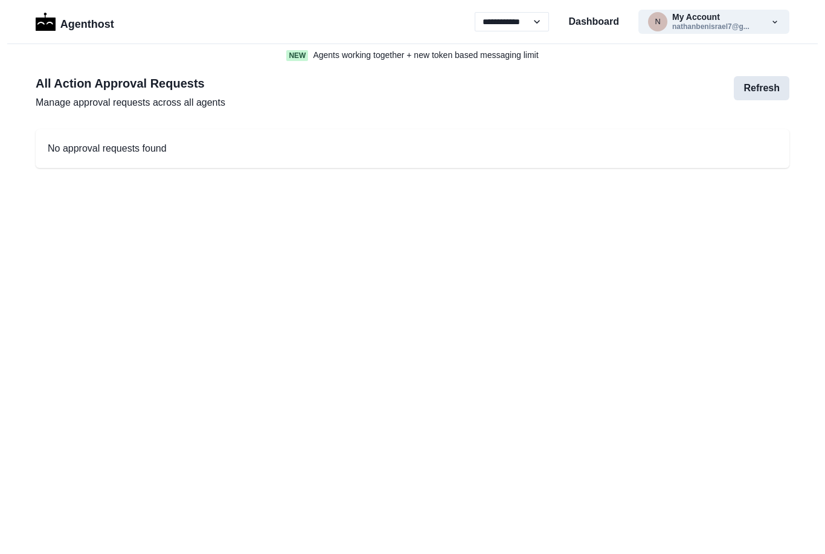
click at [767, 91] on button "Refresh" at bounding box center [761, 88] width 56 height 24
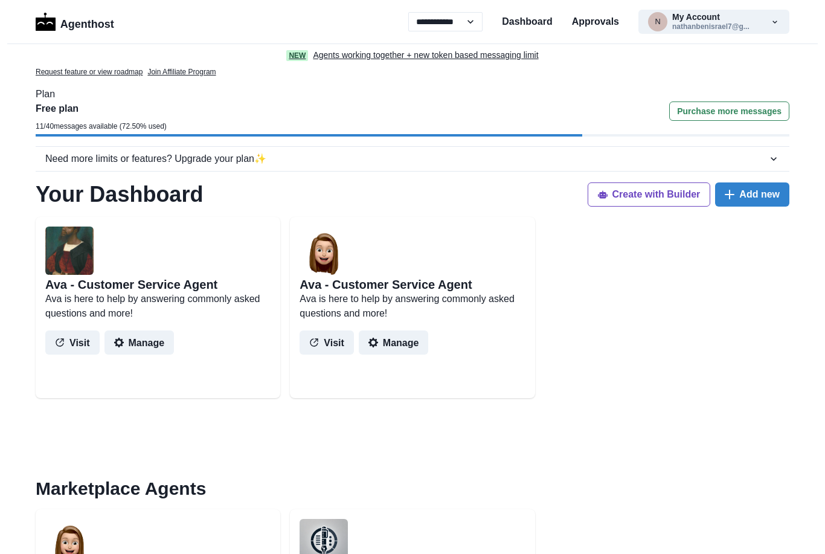
click at [435, 55] on p "Agents working together + new token based messaging limit" at bounding box center [425, 55] width 225 height 13
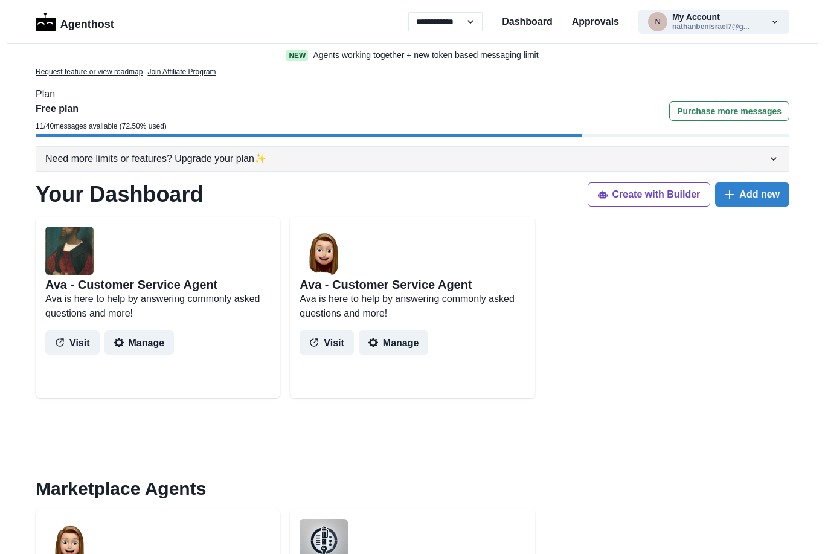
click at [774, 165] on button "Need more limits or features? Upgrade your plan ✨" at bounding box center [412, 159] width 753 height 24
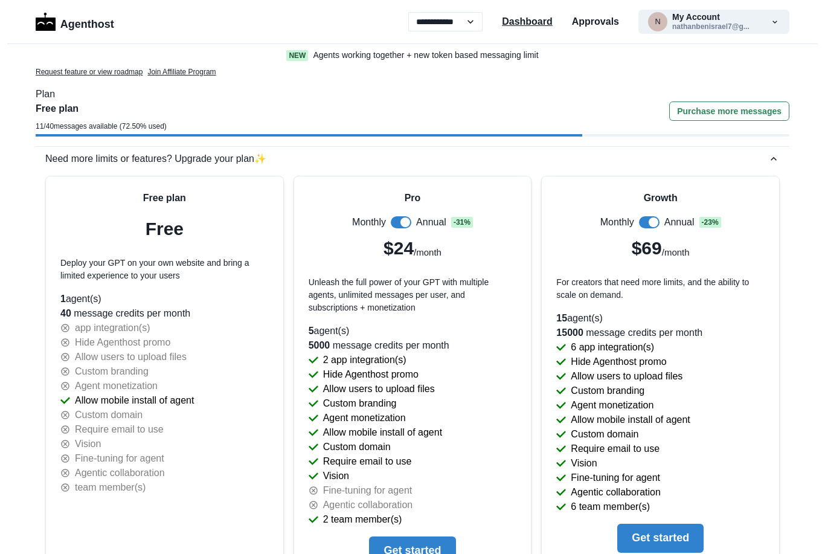
click at [535, 27] on p "Dashboard" at bounding box center [527, 21] width 51 height 14
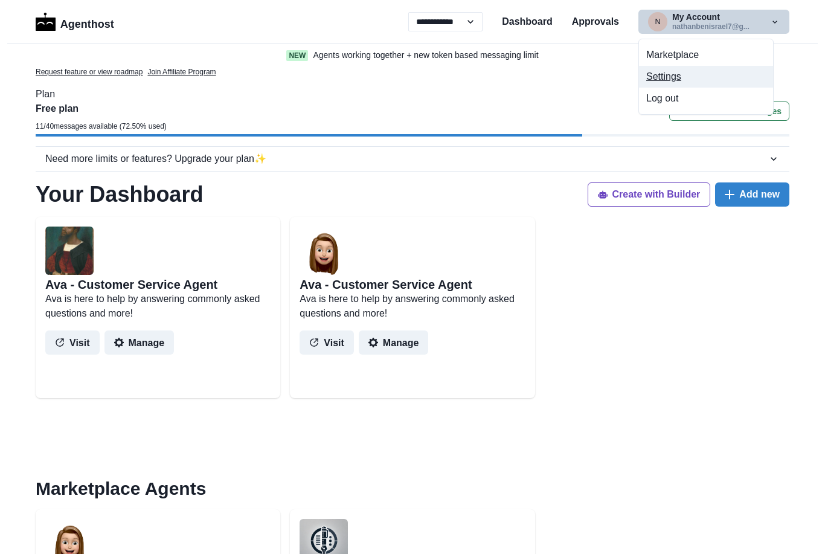
click at [672, 80] on button "Settings" at bounding box center [706, 77] width 134 height 22
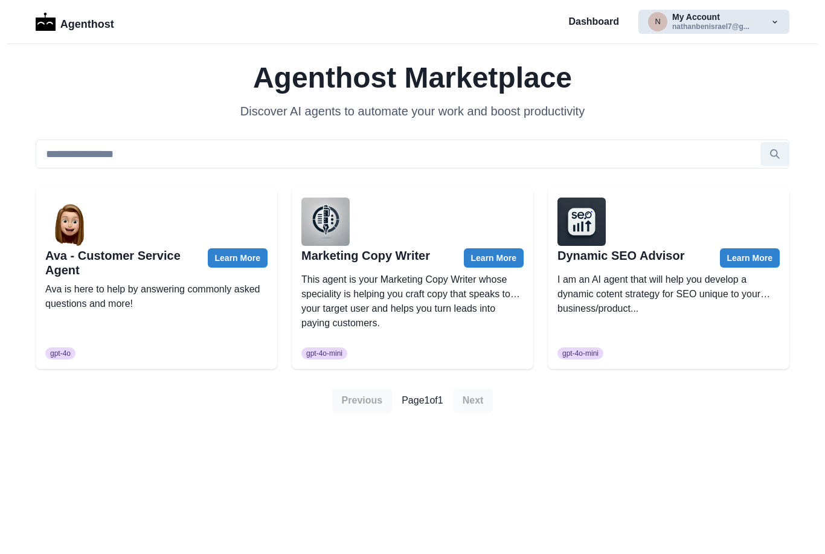
click at [761, 27] on button "n My Account nathanbenisrael7@g..." at bounding box center [713, 22] width 151 height 24
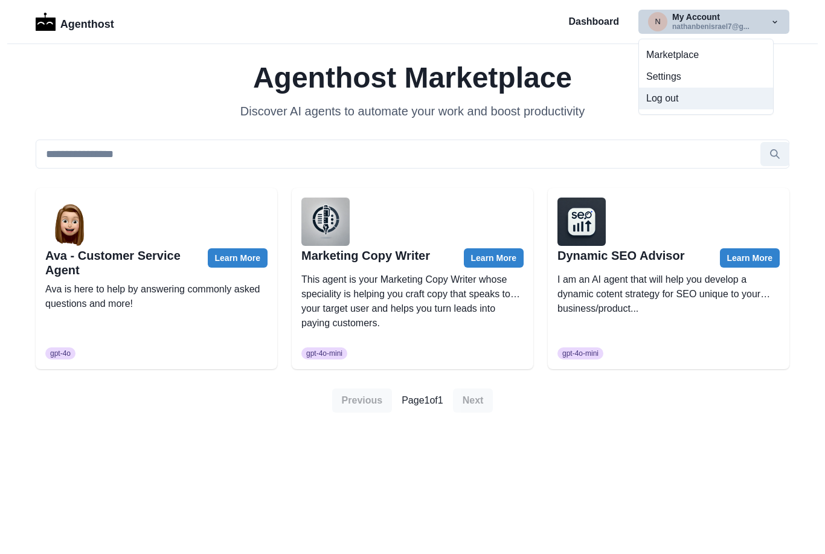
click at [665, 102] on button "Log out" at bounding box center [706, 99] width 134 height 22
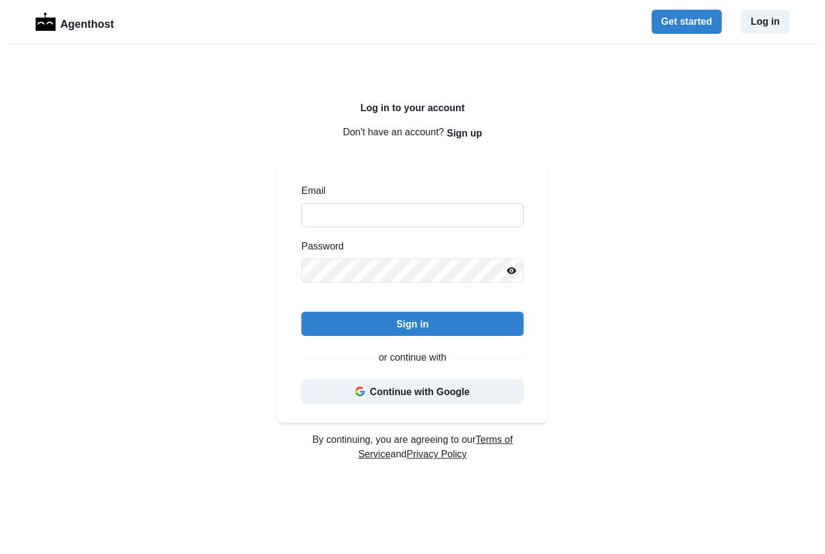
click at [410, 214] on input "Email" at bounding box center [412, 215] width 222 height 24
click at [421, 391] on button "Continue with Google" at bounding box center [412, 391] width 222 height 24
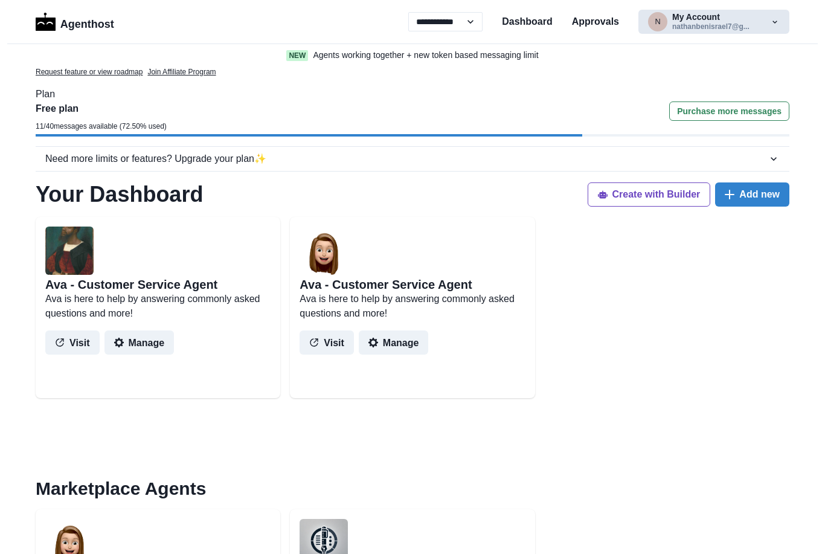
click at [729, 22] on button "n My Account nathanbenisrael7@g..." at bounding box center [713, 22] width 151 height 24
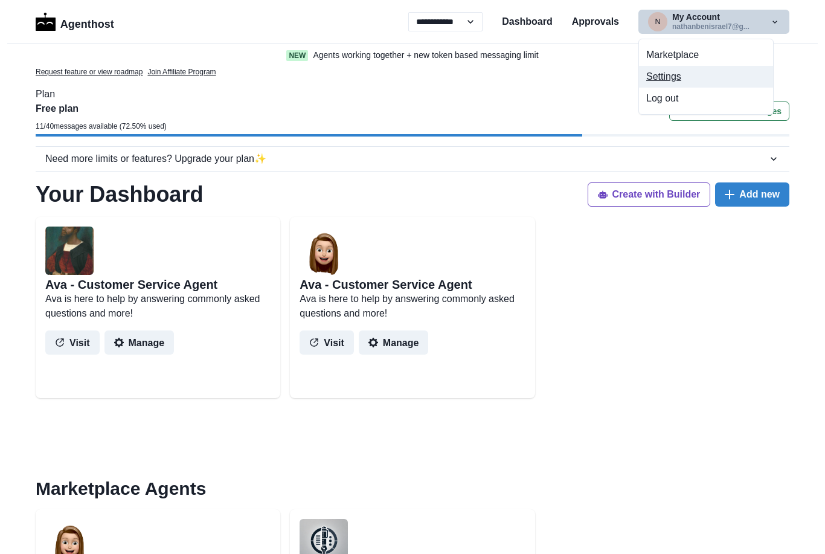
click at [678, 79] on button "Settings" at bounding box center [706, 77] width 134 height 22
